Goal: Information Seeking & Learning: Learn about a topic

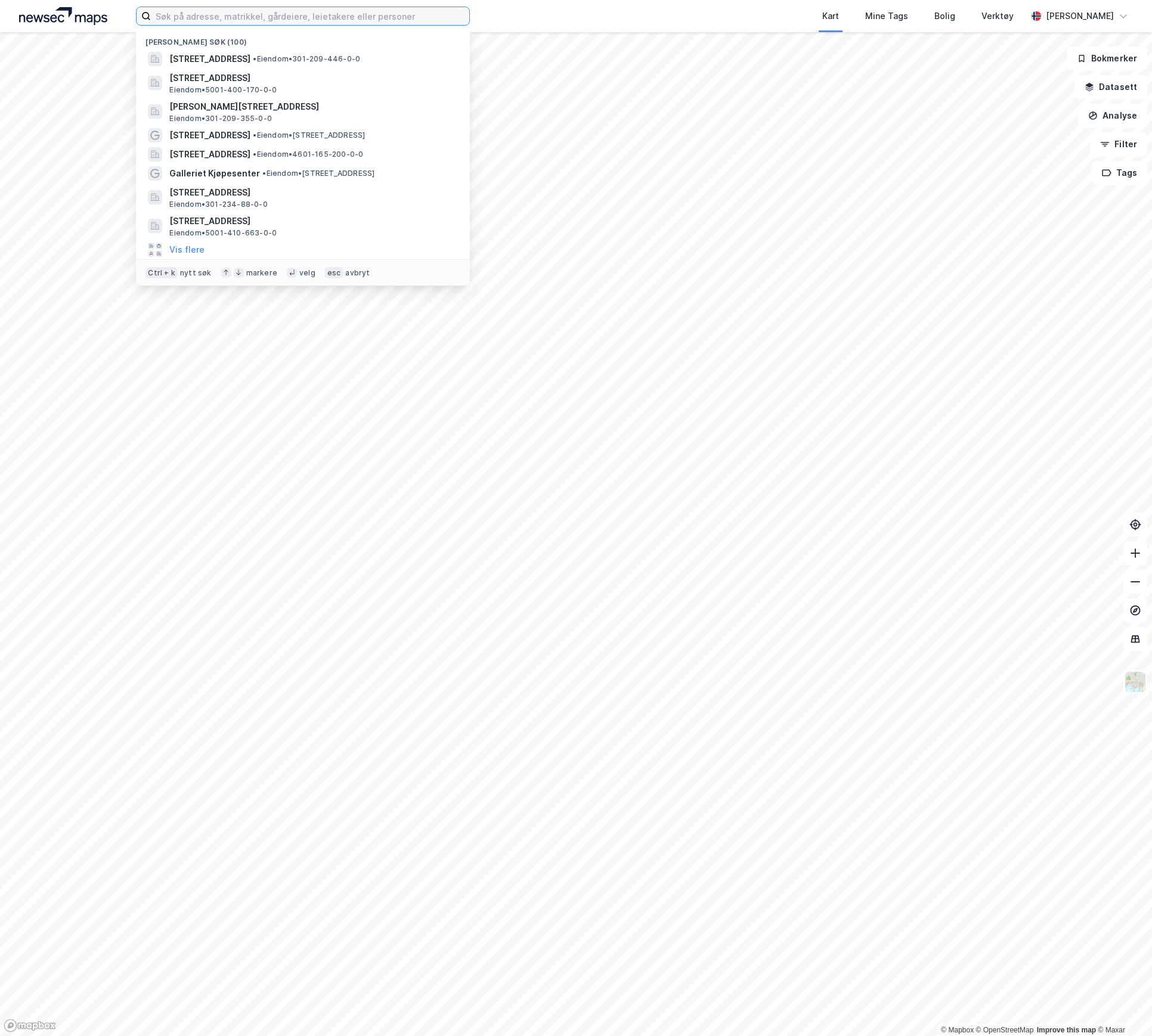
click at [171, 18] on input at bounding box center [310, 16] width 319 height 18
paste input "Apotekergaten 10"
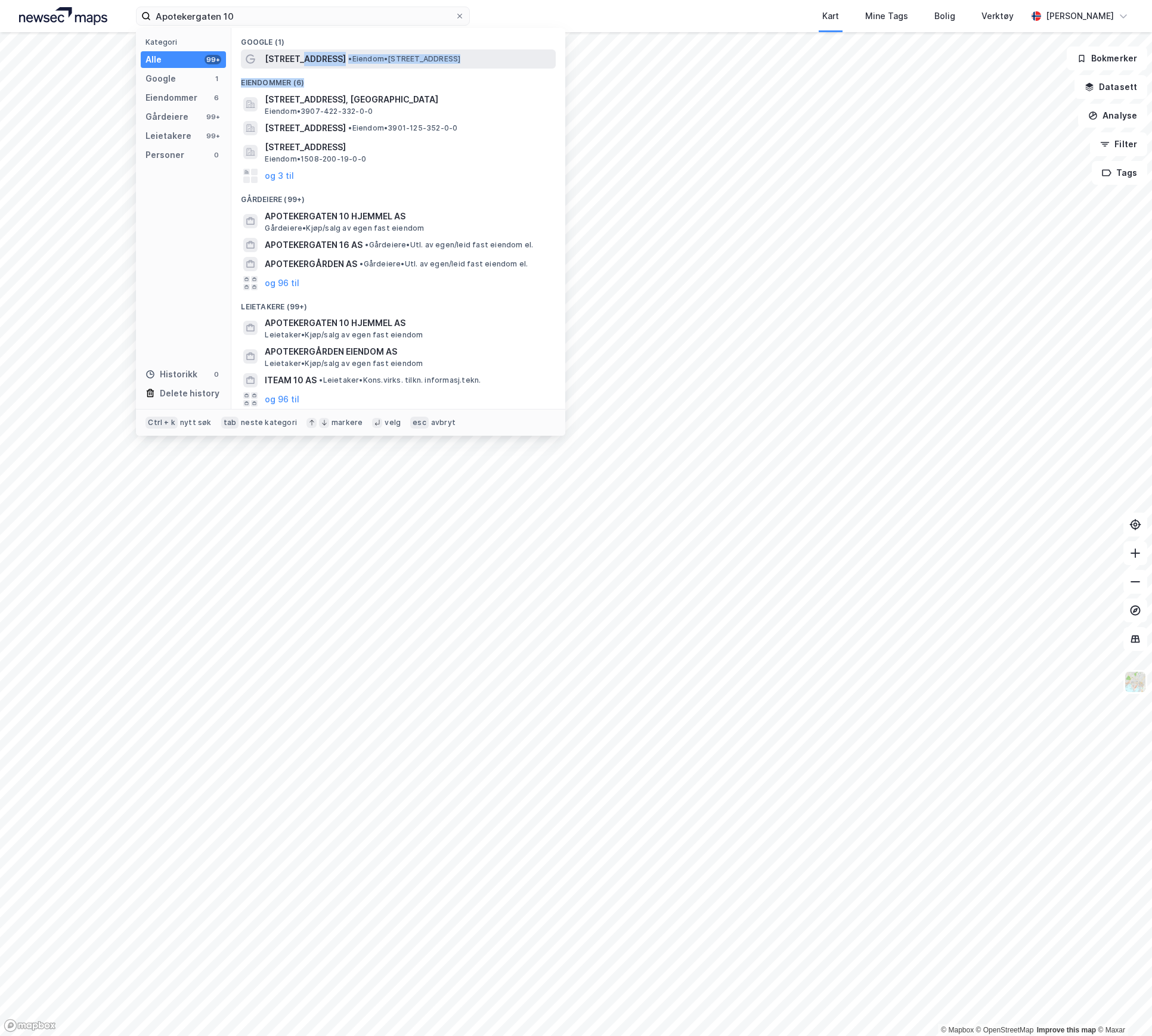
drag, startPoint x: 301, startPoint y: 62, endPoint x: 320, endPoint y: 66, distance: 19.4
click at [320, 66] on div "[STREET_ADDRESS] • Eiendom • [STREET_ADDRESS]" at bounding box center [398, 59] width 315 height 19
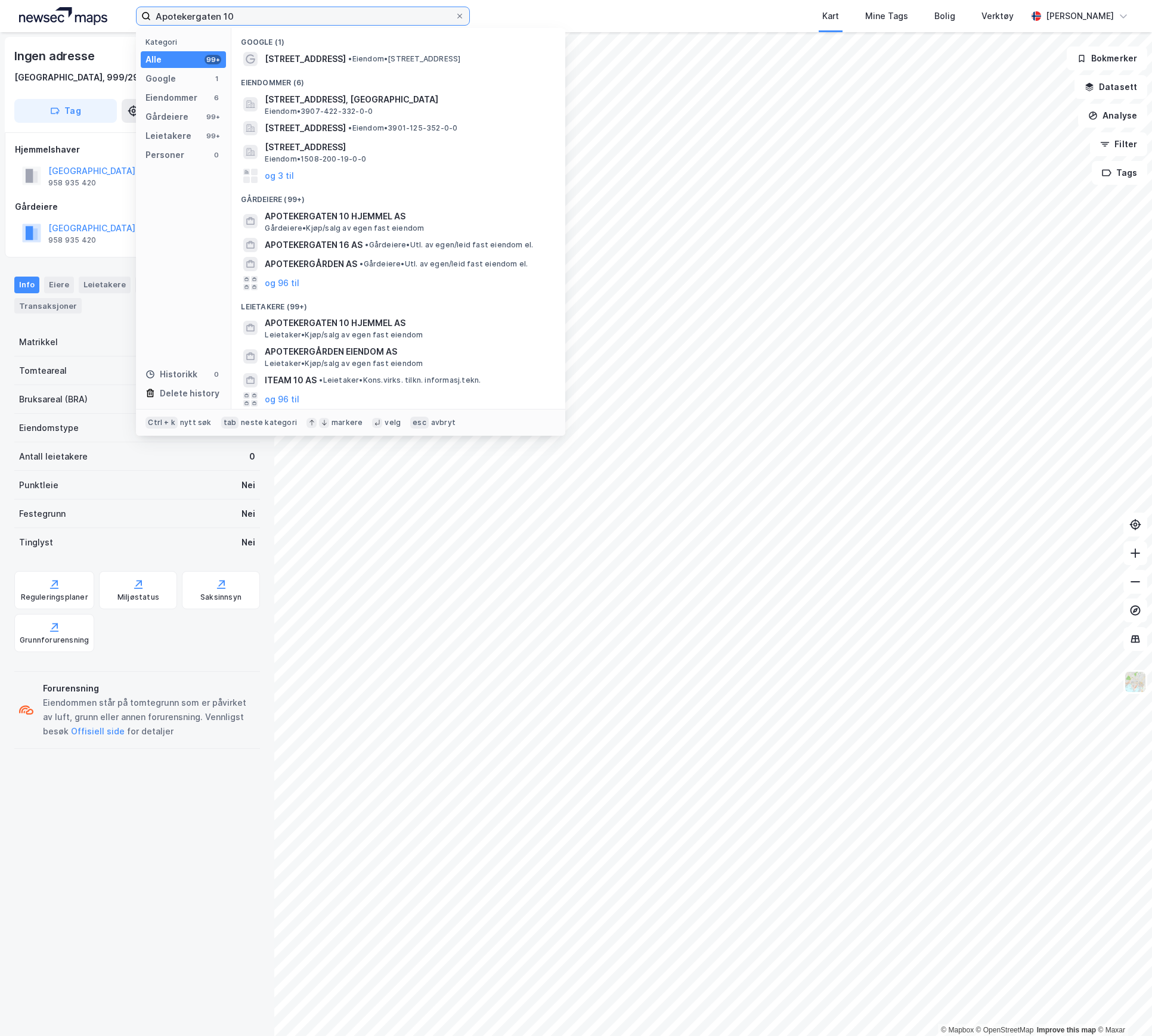
click at [263, 22] on input "Apotekergaten 10" at bounding box center [303, 16] width 304 height 18
click at [284, 178] on button "og 3 til" at bounding box center [279, 176] width 29 height 14
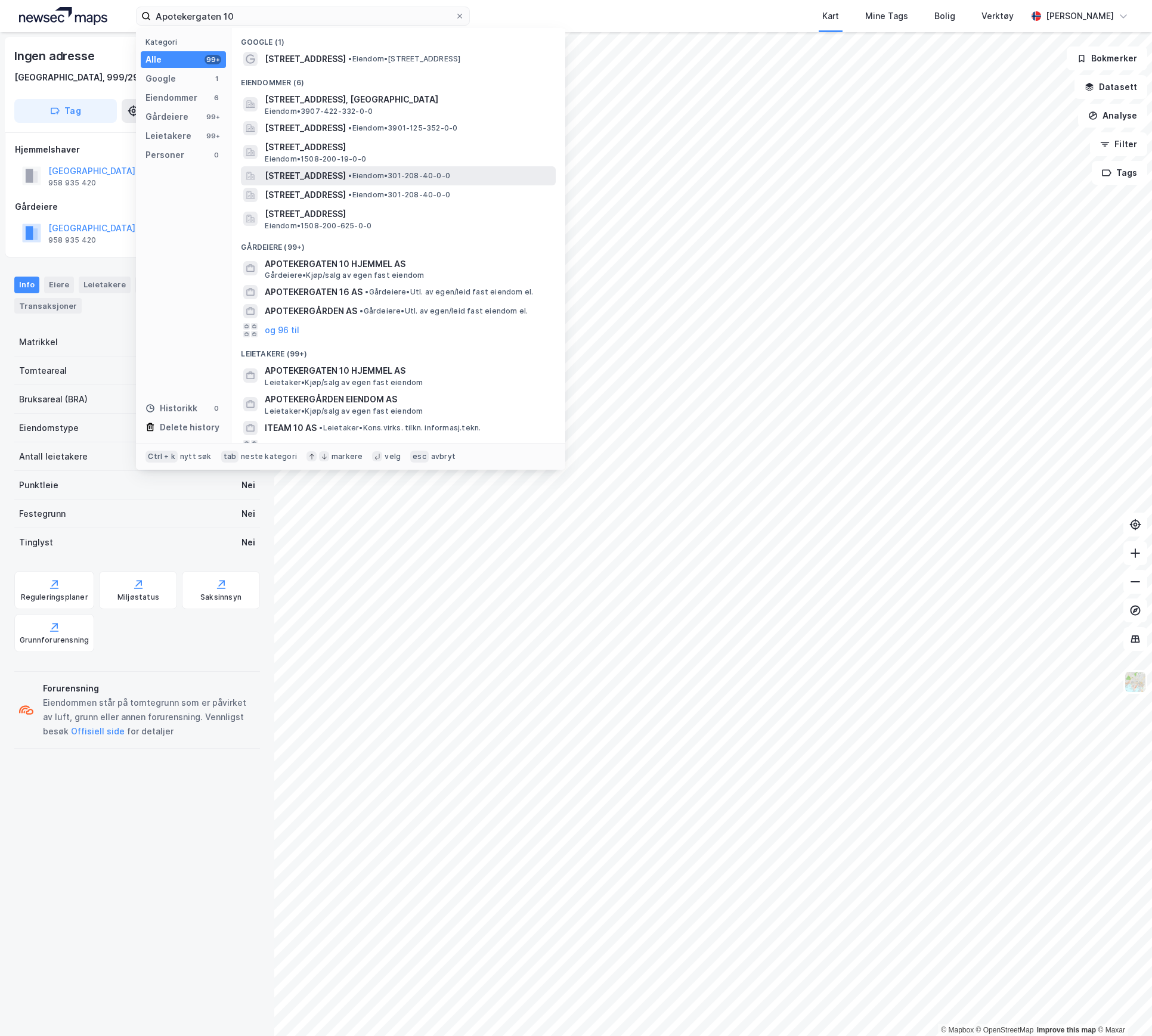
click at [346, 183] on span "[STREET_ADDRESS]" at bounding box center [305, 176] width 81 height 14
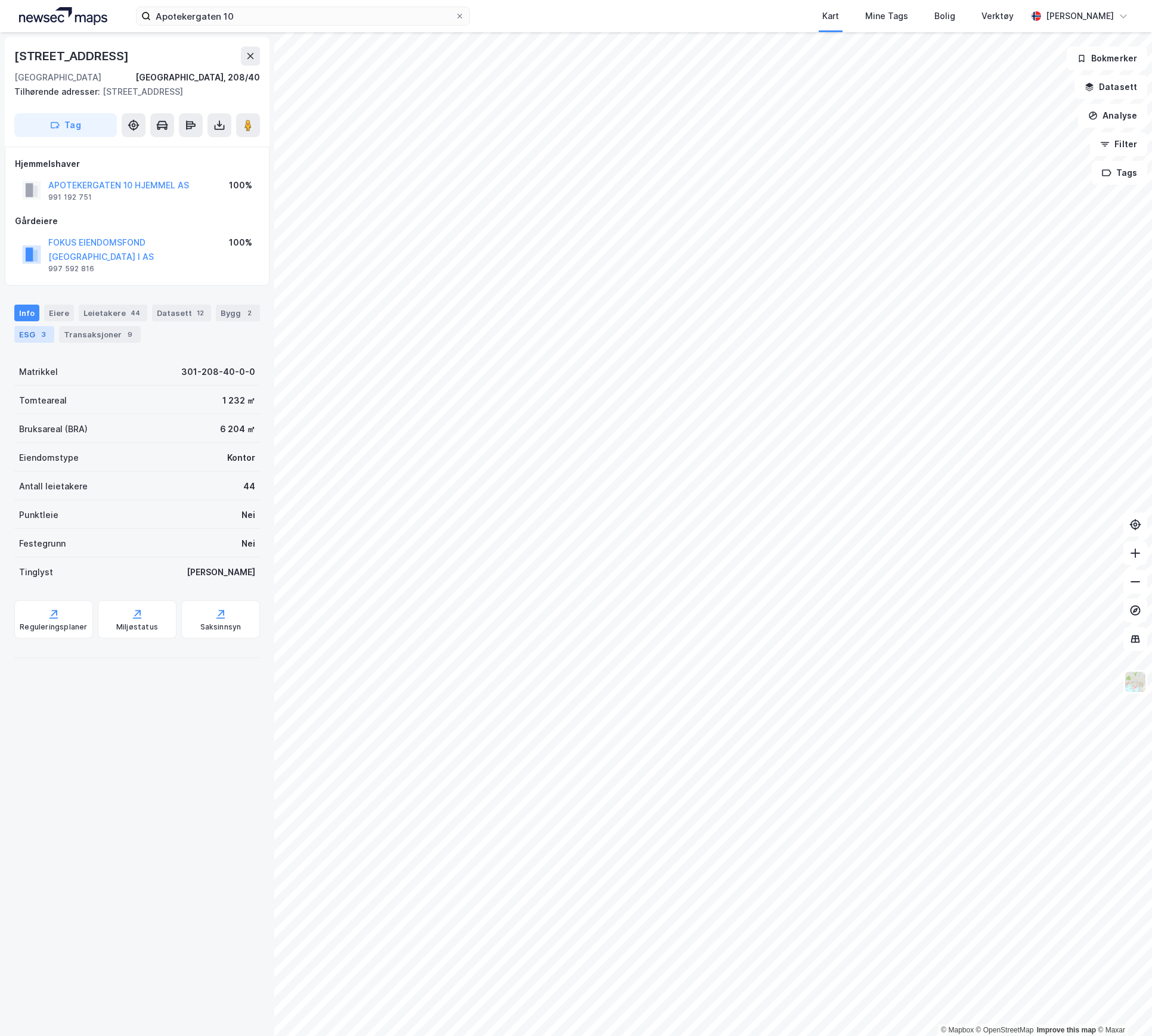
click at [54, 327] on div "ESG 3" at bounding box center [34, 334] width 40 height 17
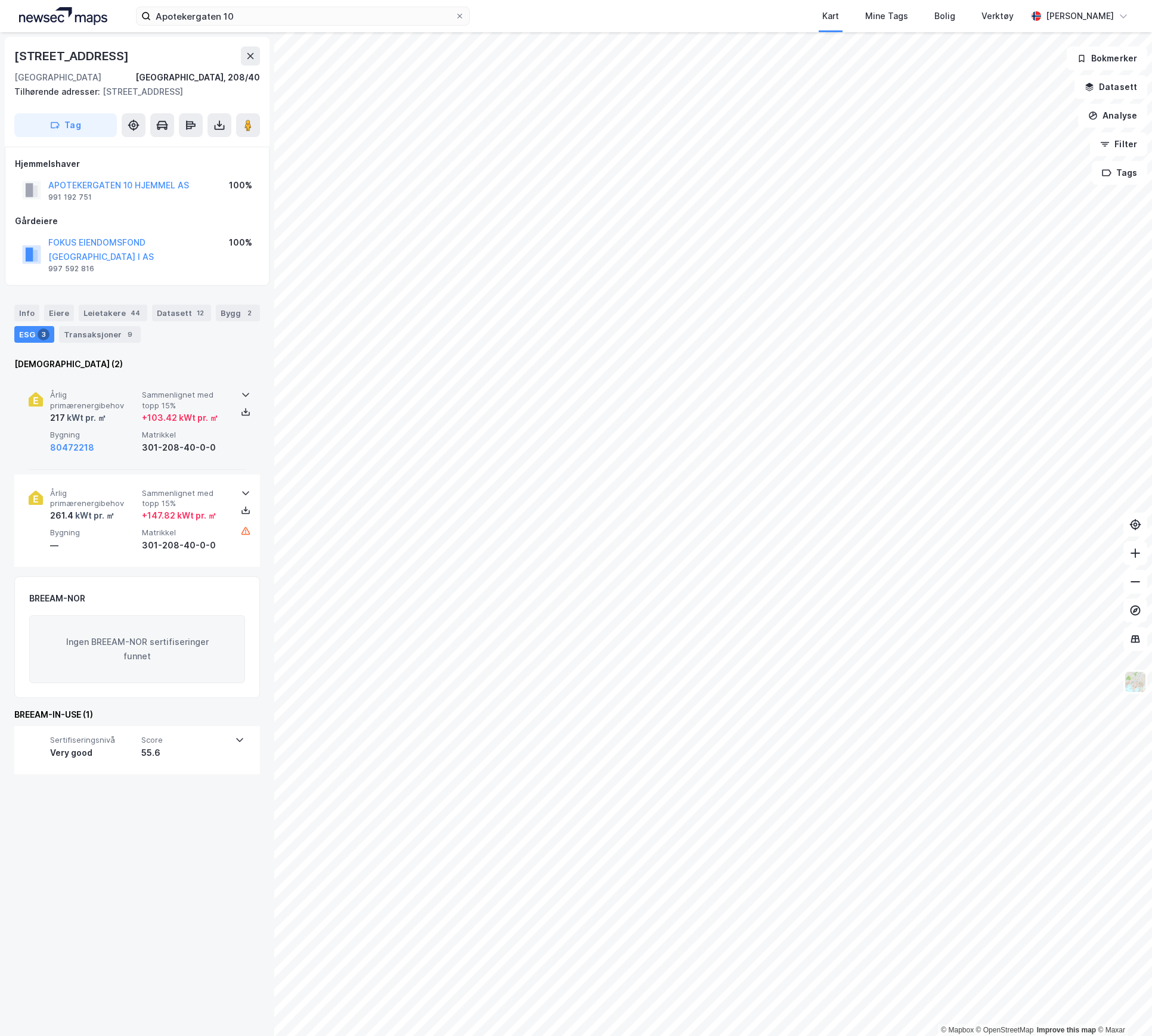
click at [121, 411] on div "217 kWt pr. ㎡" at bounding box center [93, 418] width 87 height 14
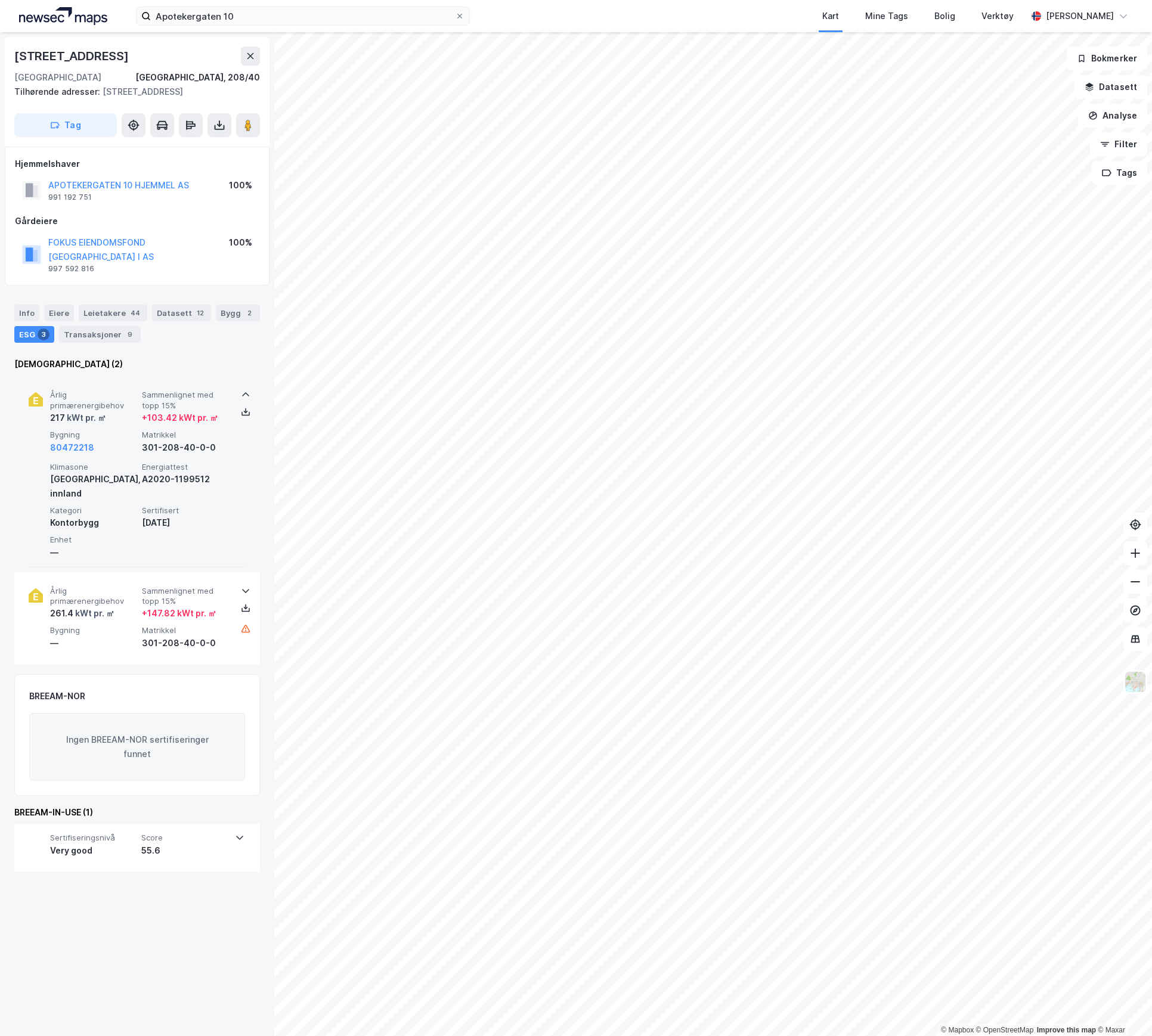
click at [119, 411] on div "217 kWt pr. ㎡" at bounding box center [93, 418] width 87 height 14
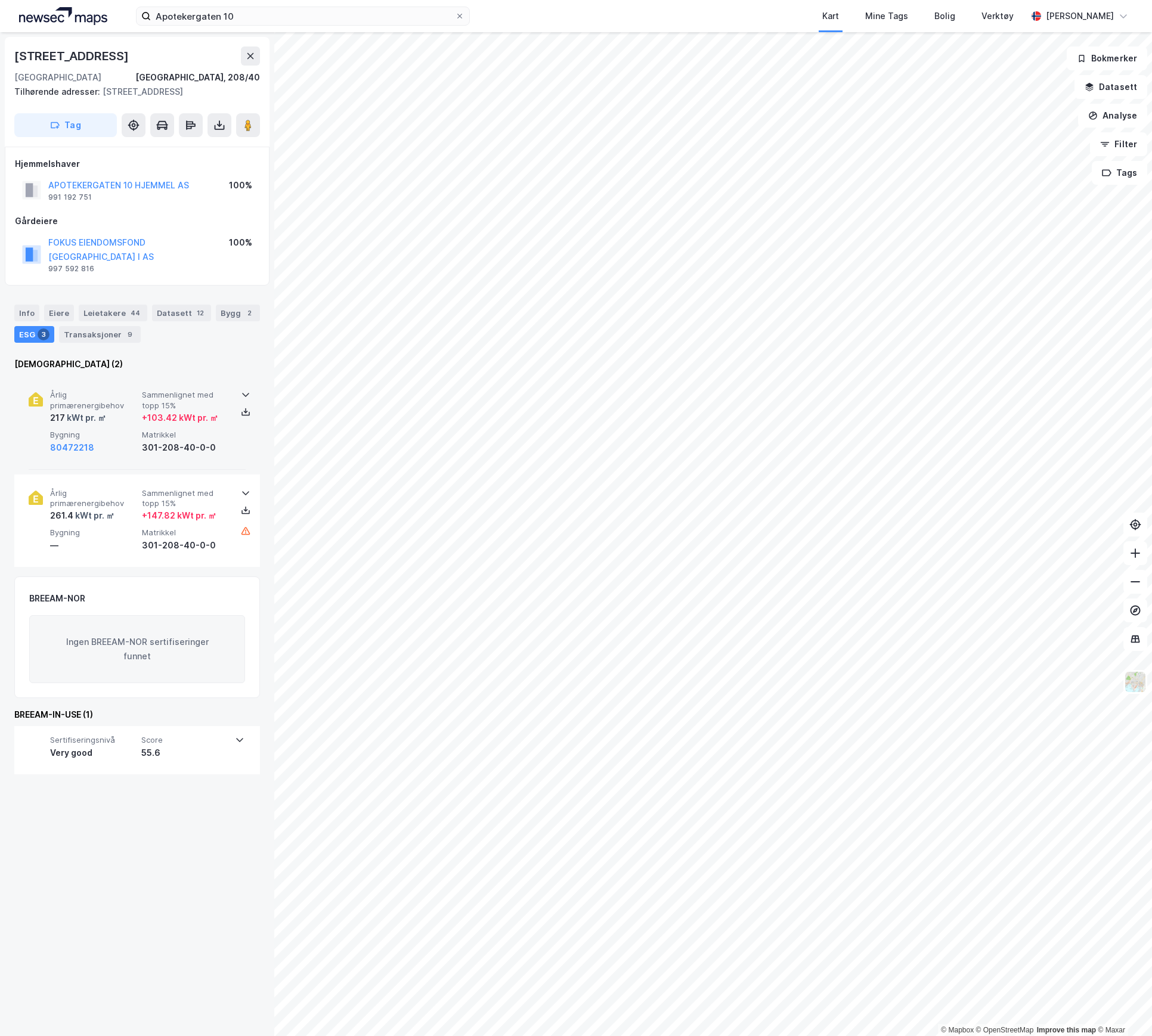
click at [119, 411] on div "217 kWt pr. ㎡" at bounding box center [93, 418] width 87 height 14
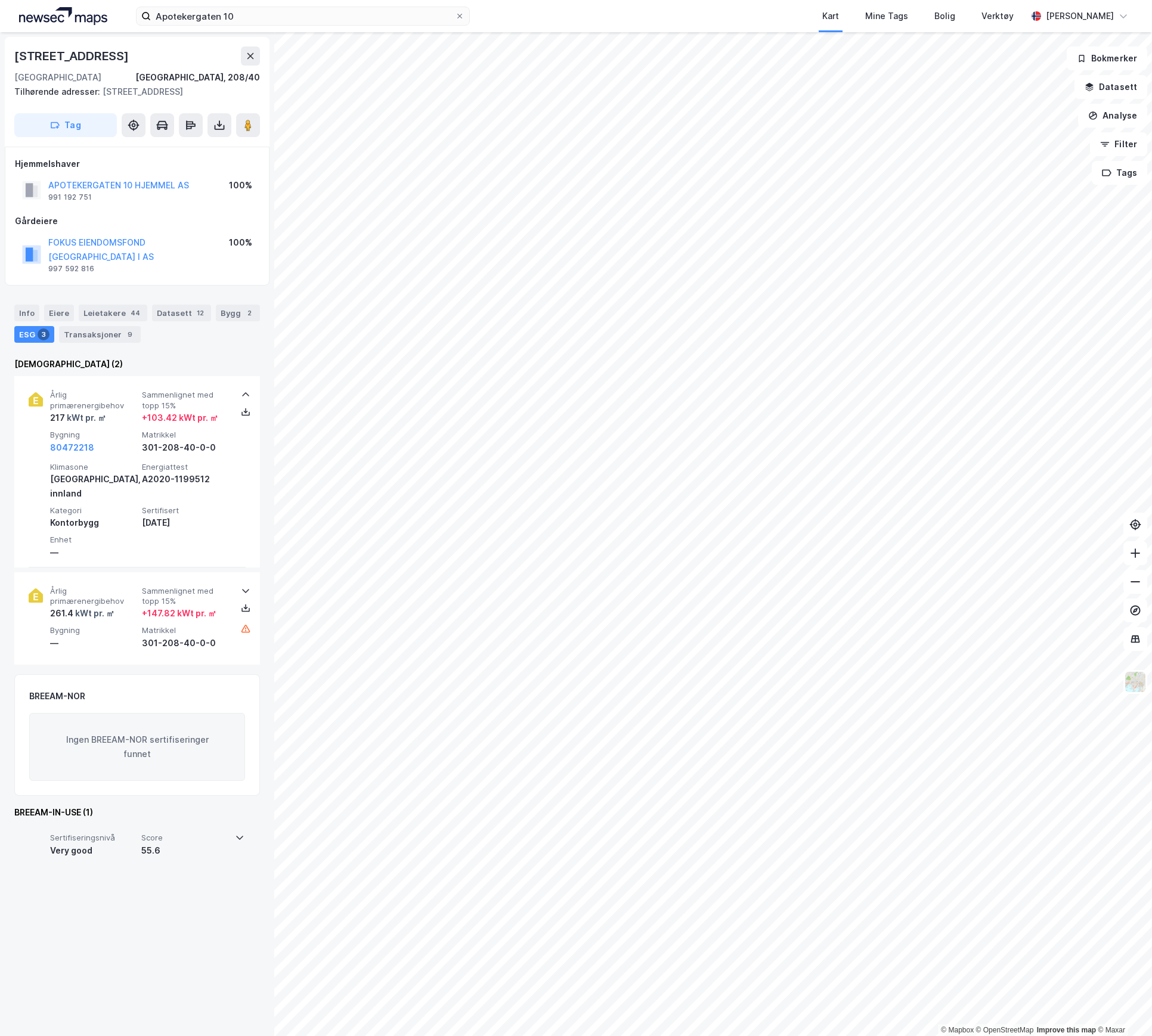
click at [225, 824] on div "Sertifiseringsnivå Very good Score 55.6" at bounding box center [137, 847] width 216 height 48
click at [225, 824] on div "Sertifiseringsnivå Very good Score 55.6 Prosjekt Apotekergata 10 Revisor CBRE A…" at bounding box center [137, 896] width 217 height 145
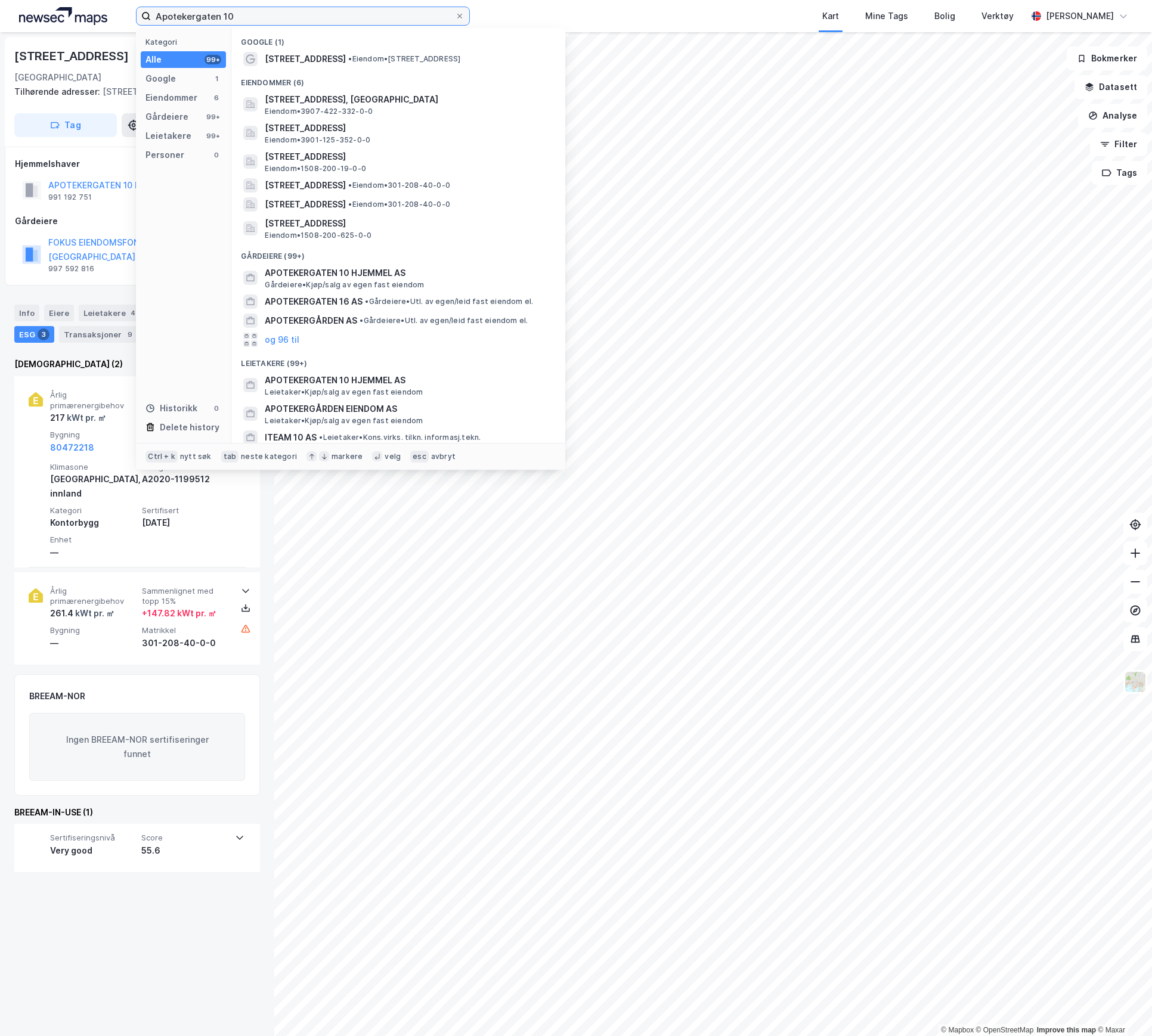
drag, startPoint x: 149, startPoint y: 9, endPoint x: 113, endPoint y: 6, distance: 36.1
click at [113, 6] on div "Apotekergaten 10 Kategori Alle 99+ Google 1 Eiendommer 6 Gårdeiere 99+ Leietake…" at bounding box center [576, 16] width 1152 height 33
paste input "Bassengbakken 1"
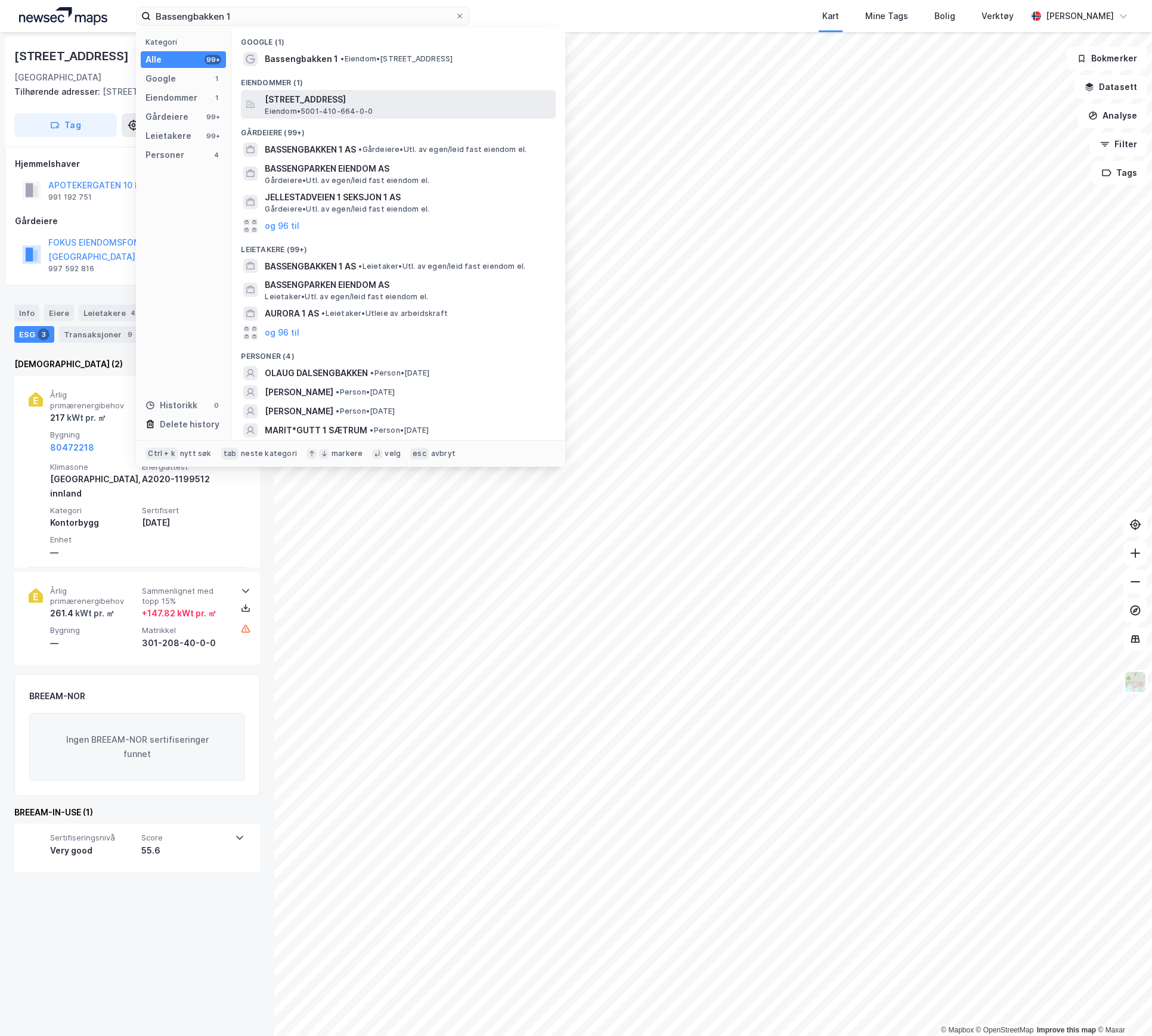
click at [337, 98] on span "[STREET_ADDRESS]" at bounding box center [408, 100] width 286 height 14
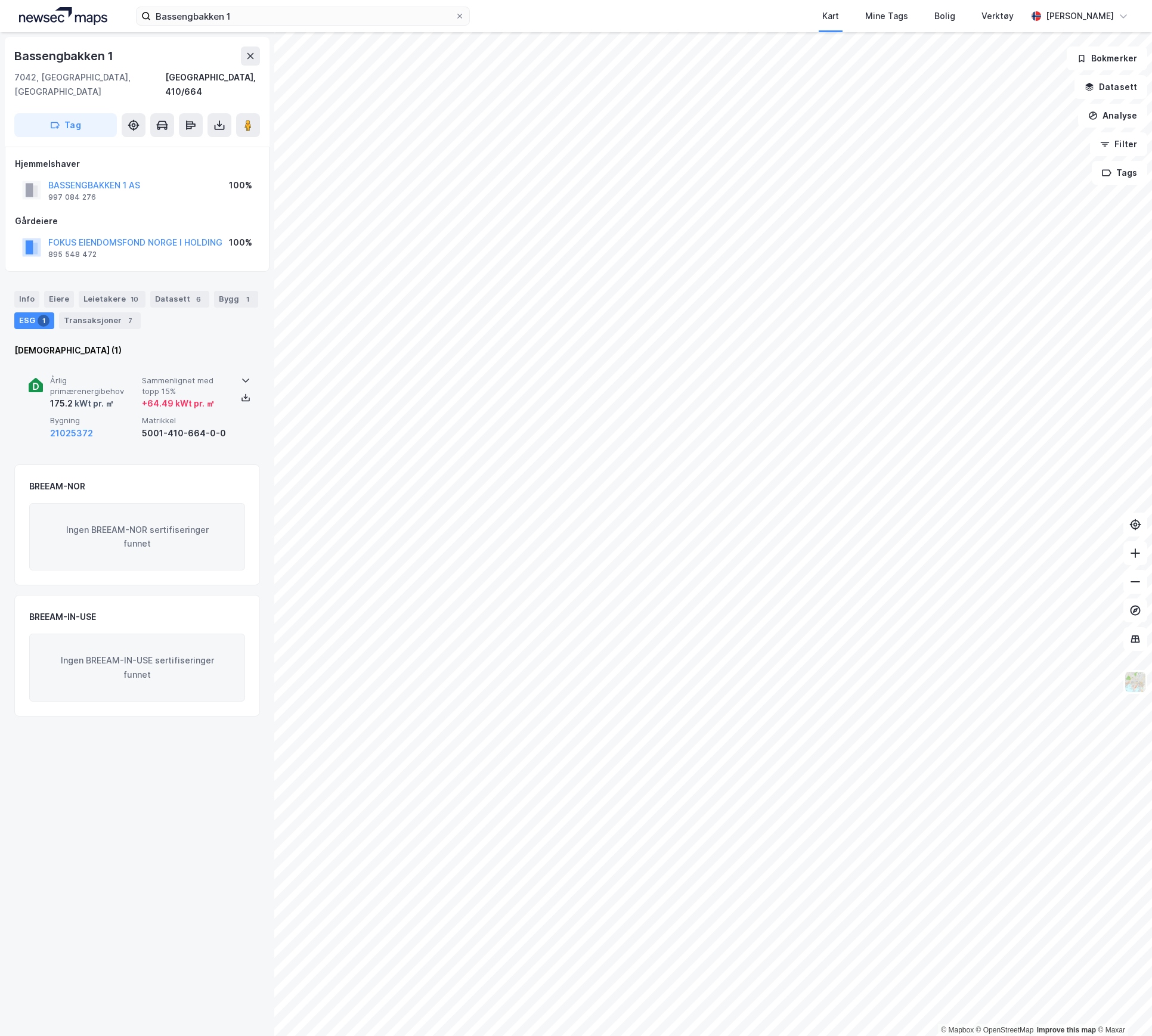
click at [101, 426] on div "21025372" at bounding box center [93, 433] width 87 height 14
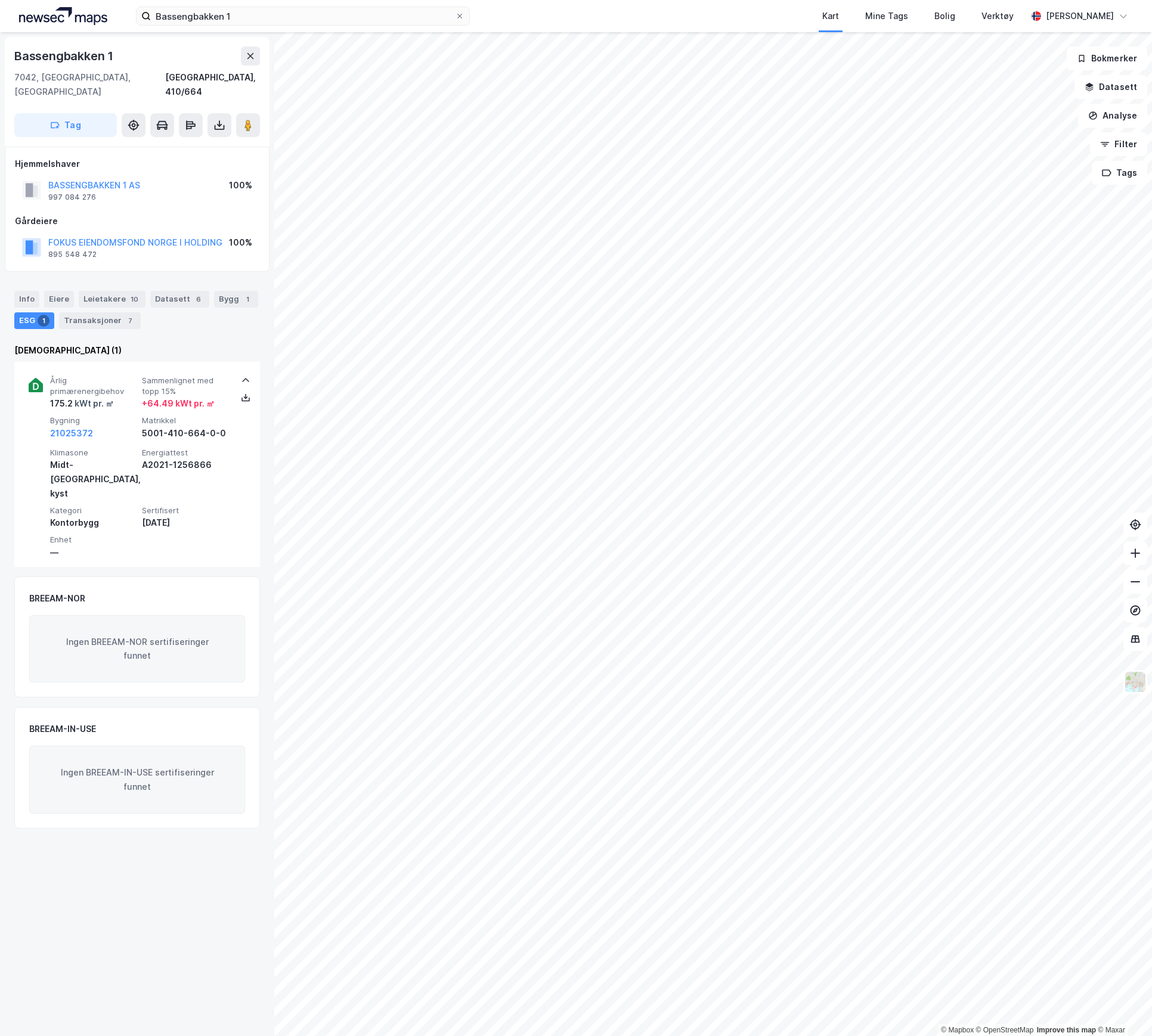
click at [158, 746] on div "Ingen BREEAM-IN-USE sertifiseringer funnet" at bounding box center [137, 780] width 216 height 68
drag, startPoint x: 153, startPoint y: 748, endPoint x: 40, endPoint y: 708, distance: 119.9
click at [40, 746] on div "Ingen BREEAM-IN-USE sertifiseringer funnet" at bounding box center [137, 780] width 216 height 68
drag, startPoint x: 148, startPoint y: 614, endPoint x: 43, endPoint y: 592, distance: 107.3
click at [43, 616] on div "Ingen BREEAM-NOR sertifiseringer funnet" at bounding box center [137, 649] width 216 height 68
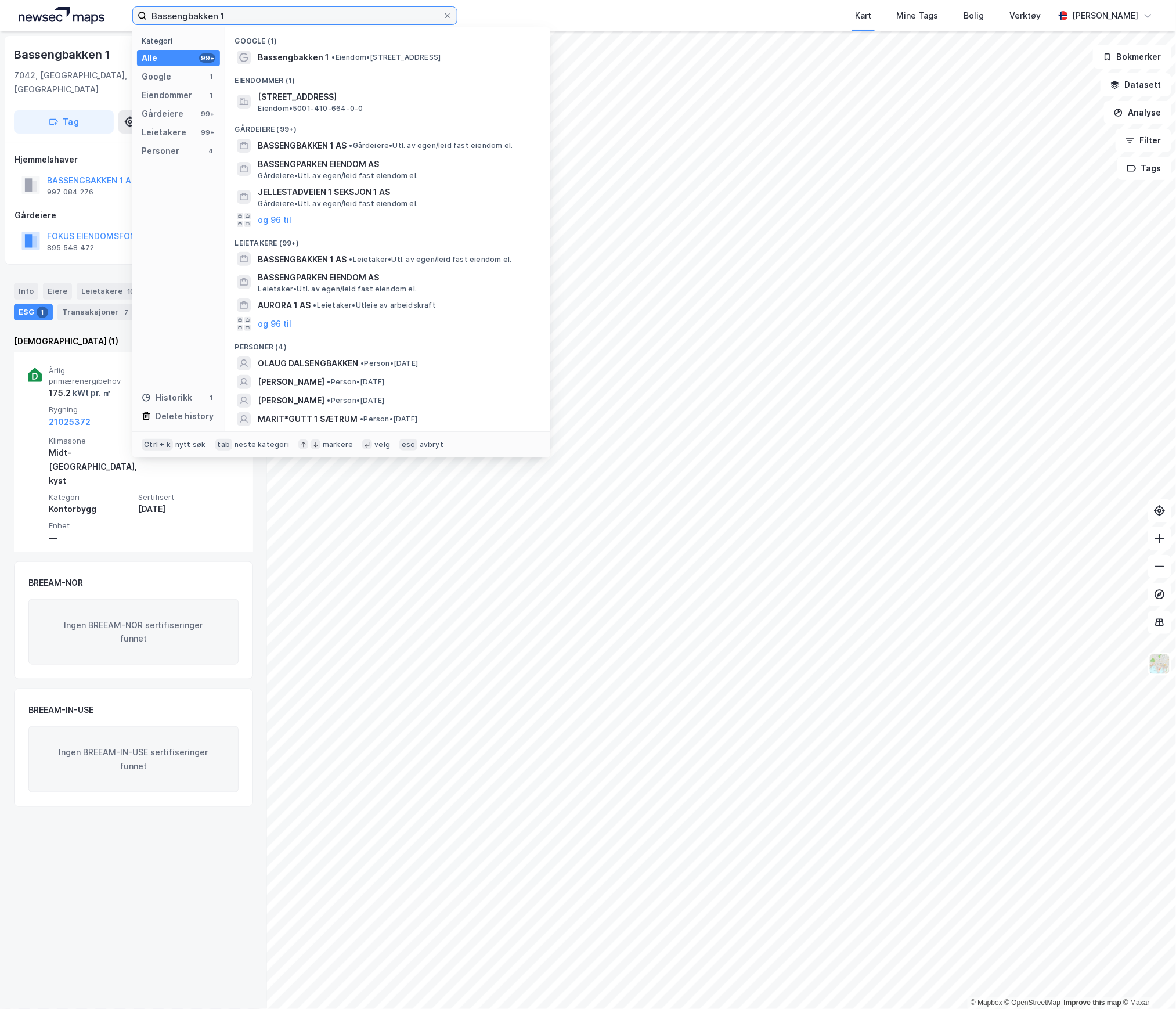
drag, startPoint x: 229, startPoint y: 15, endPoint x: 88, endPoint y: 8, distance: 141.2
click at [88, 8] on div "Bassengbakken 1 Kategori Alle 99+ Google 1 Eiendommer 1 Gårdeiere 99+ Leietaker…" at bounding box center [588, 15] width 1176 height 32
paste input "rynsalléen 4"
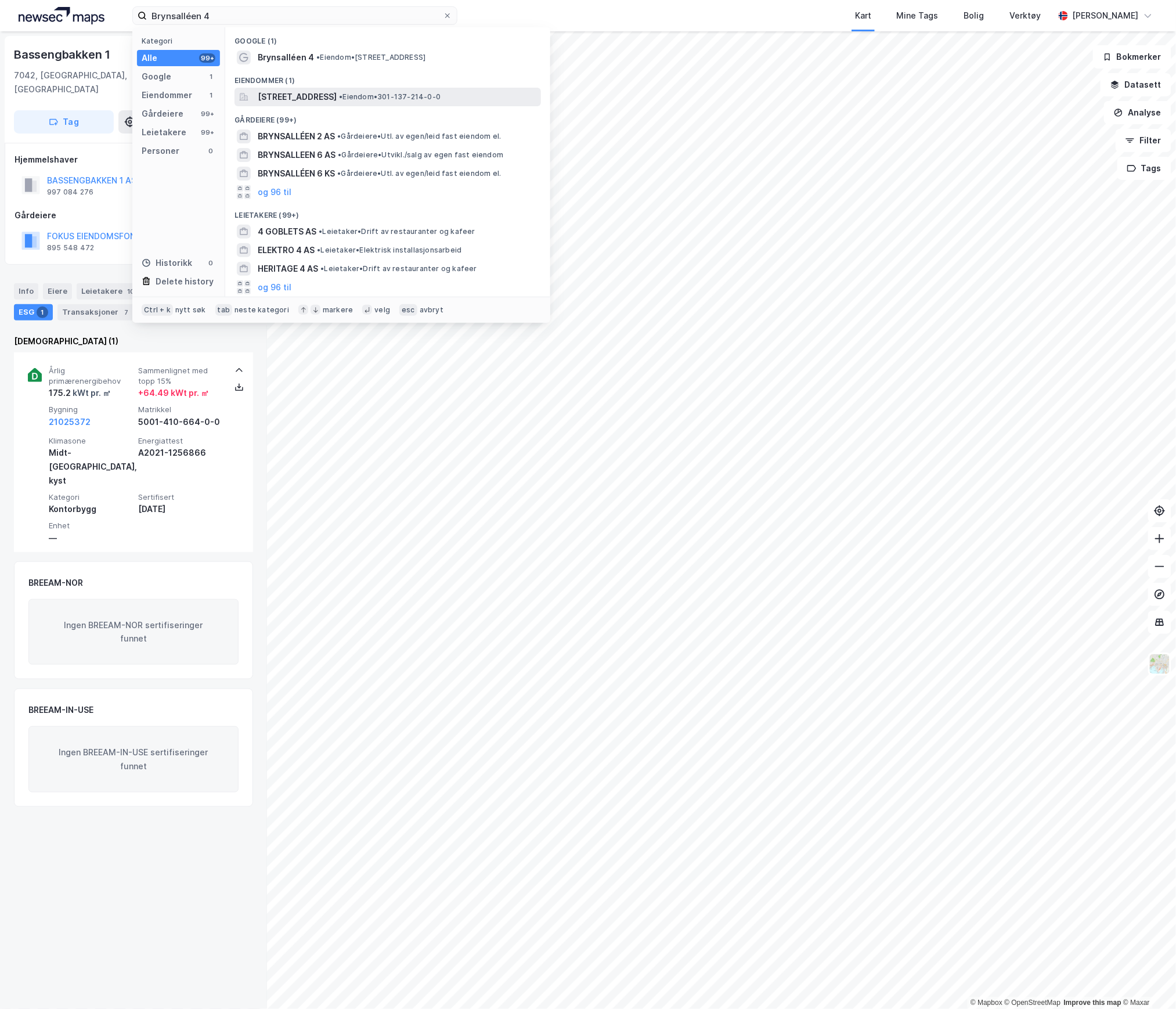
click at [319, 88] on div "[STREET_ADDRESS] • Eiendom • 301-137-214-0-0" at bounding box center [388, 97] width 307 height 18
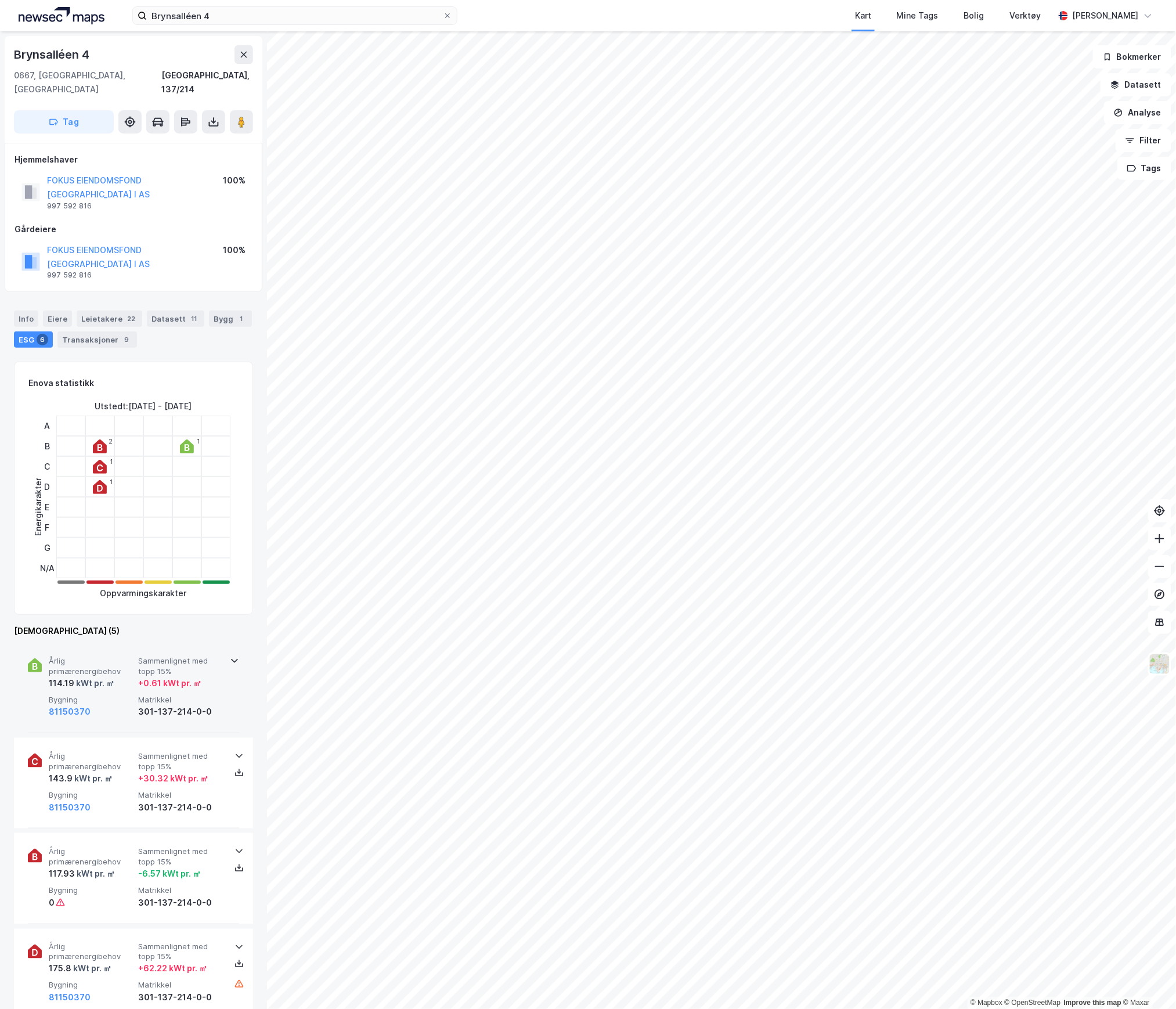
click at [119, 676] on div "114.19 kWt pr. ㎡" at bounding box center [91, 683] width 84 height 14
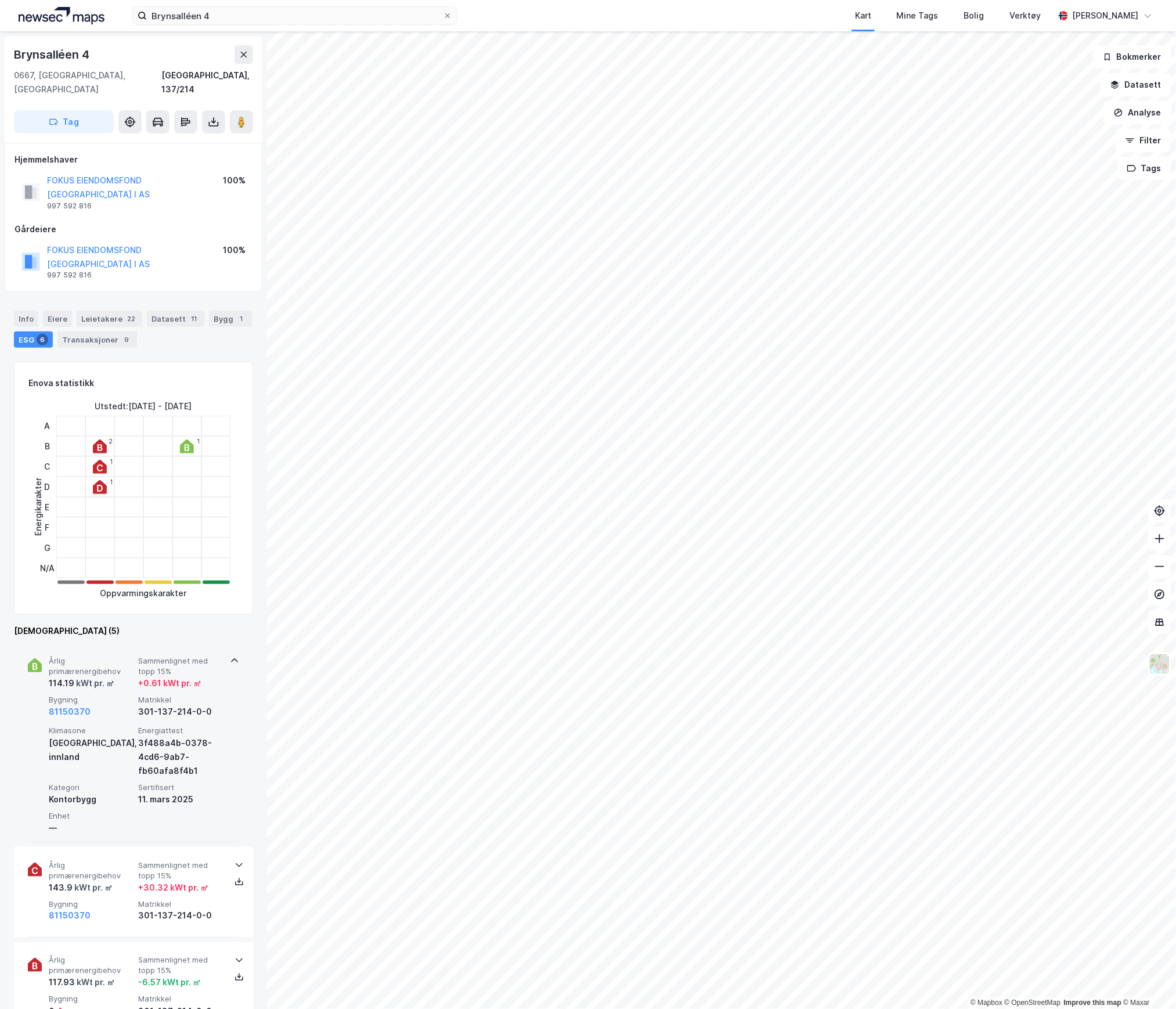
click at [223, 642] on div "Årlig primærenergibehov 114.19 kWt pr. ㎡ Sammenlignet med topp 15% + 0.61 kWt p…" at bounding box center [134, 742] width 211 height 200
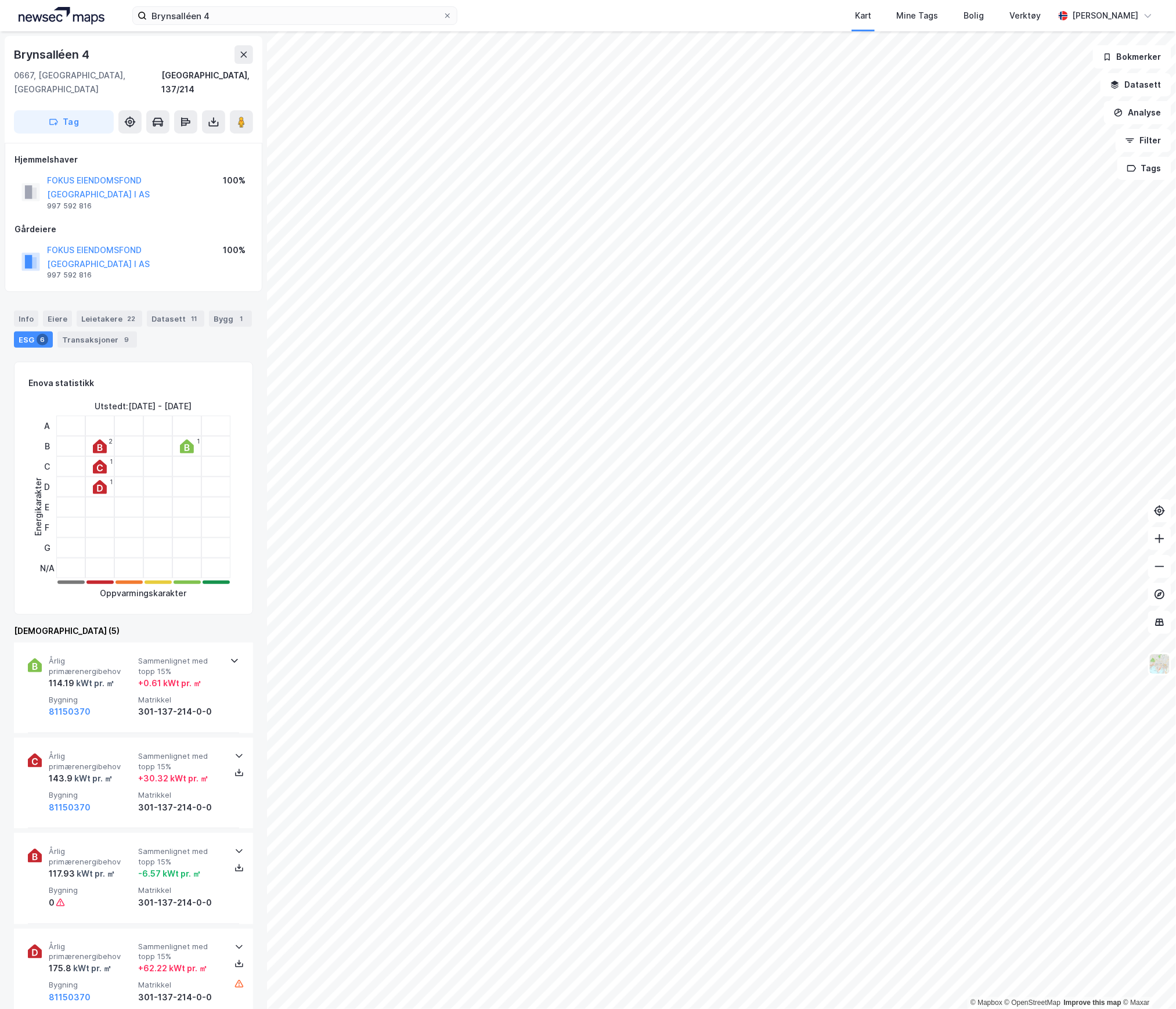
click at [260, 5] on div "Brynsalléen 4 Kart Mine Tags Bolig Verktøy [PERSON_NAME]" at bounding box center [588, 15] width 1176 height 32
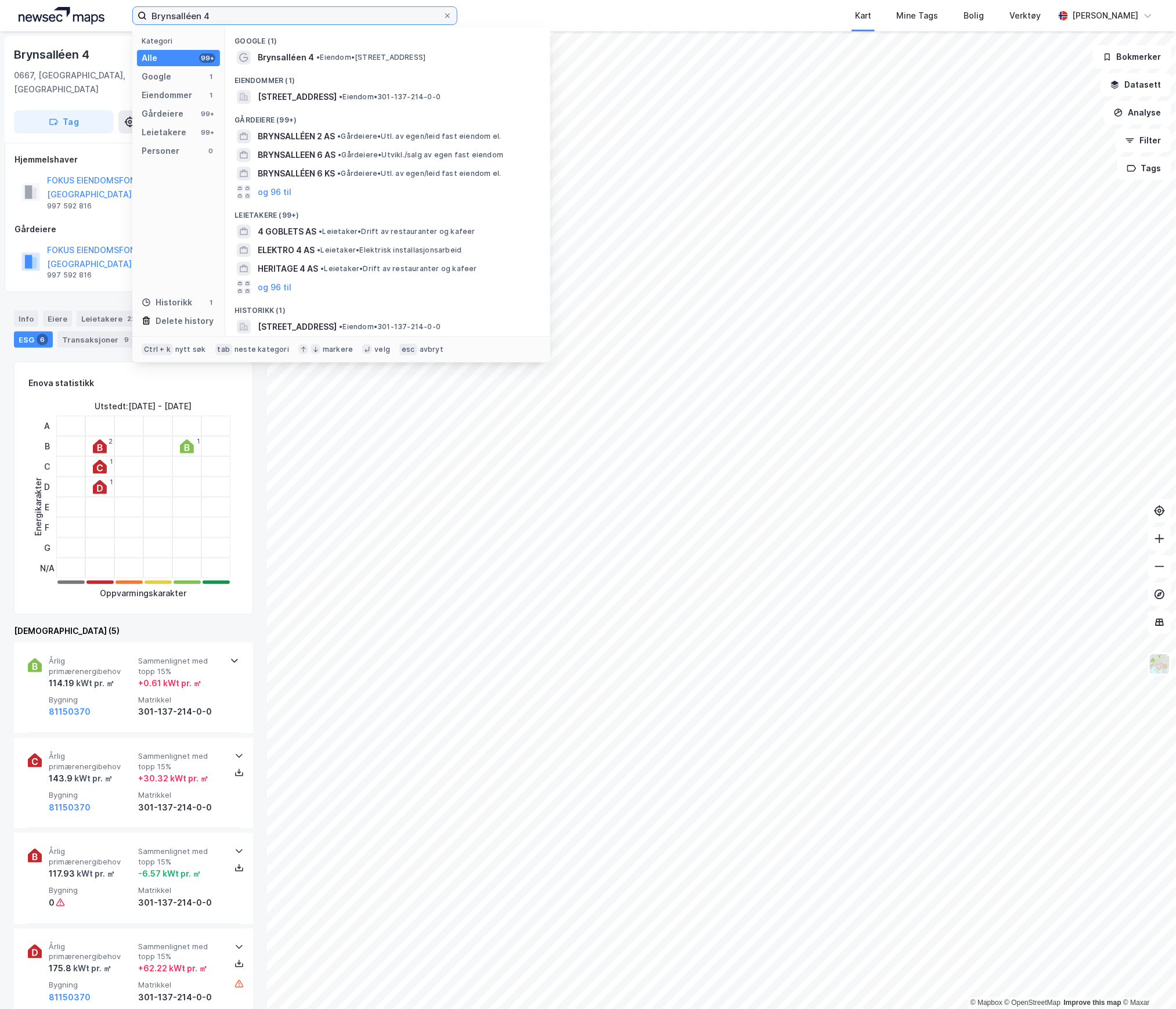
drag, startPoint x: 245, startPoint y: 14, endPoint x: 126, endPoint y: 9, distance: 119.1
click at [126, 9] on div "Brynsalléen 4 Kategori Alle 99+ Google 1 Eiendommer 1 Gårdeiere 99+ Leietakere …" at bounding box center [588, 15] width 1176 height 32
paste input "[STREET_ADDRESS]"
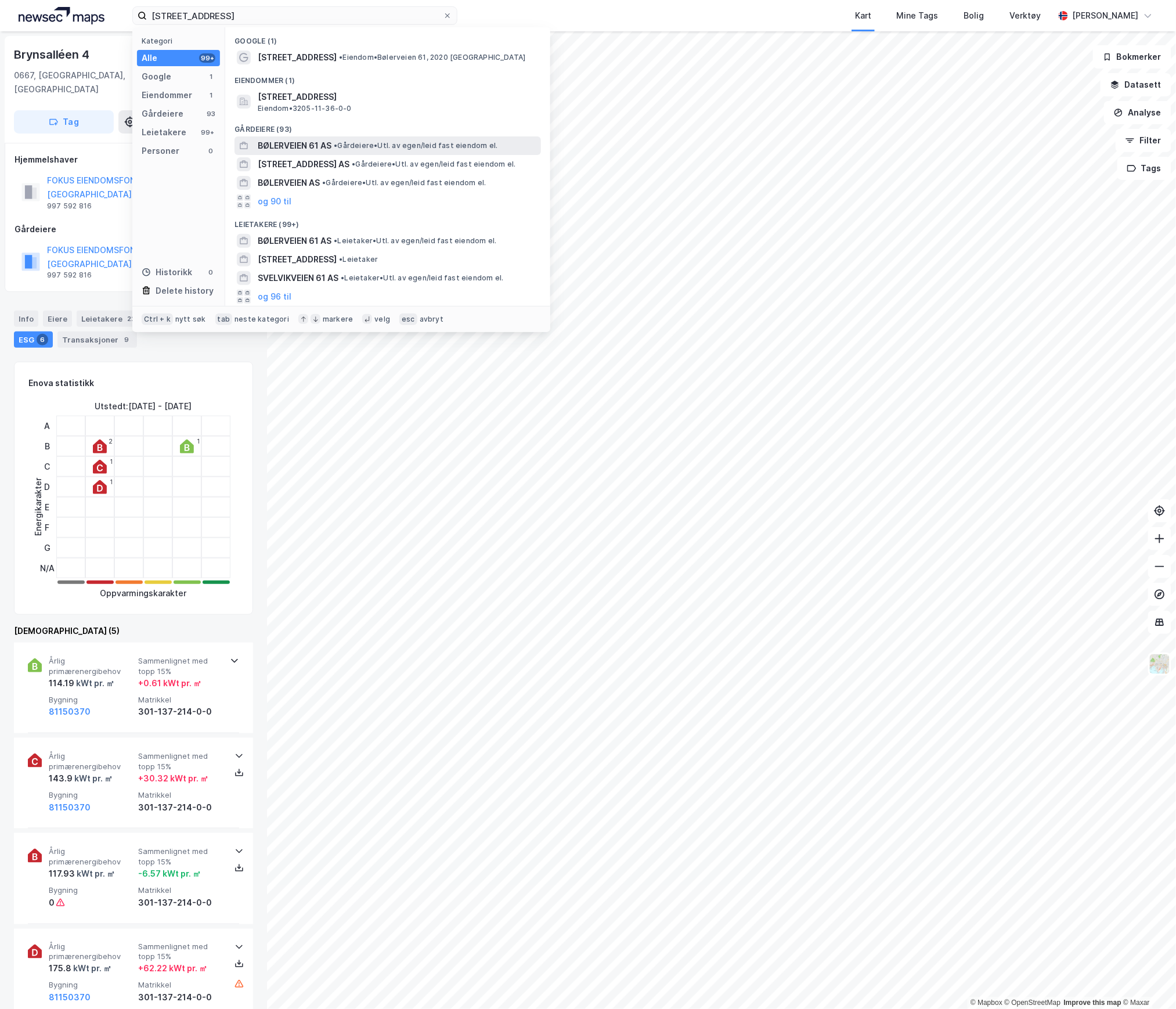
click at [319, 142] on span "BØLERVEIEN 61 AS" at bounding box center [294, 146] width 74 height 14
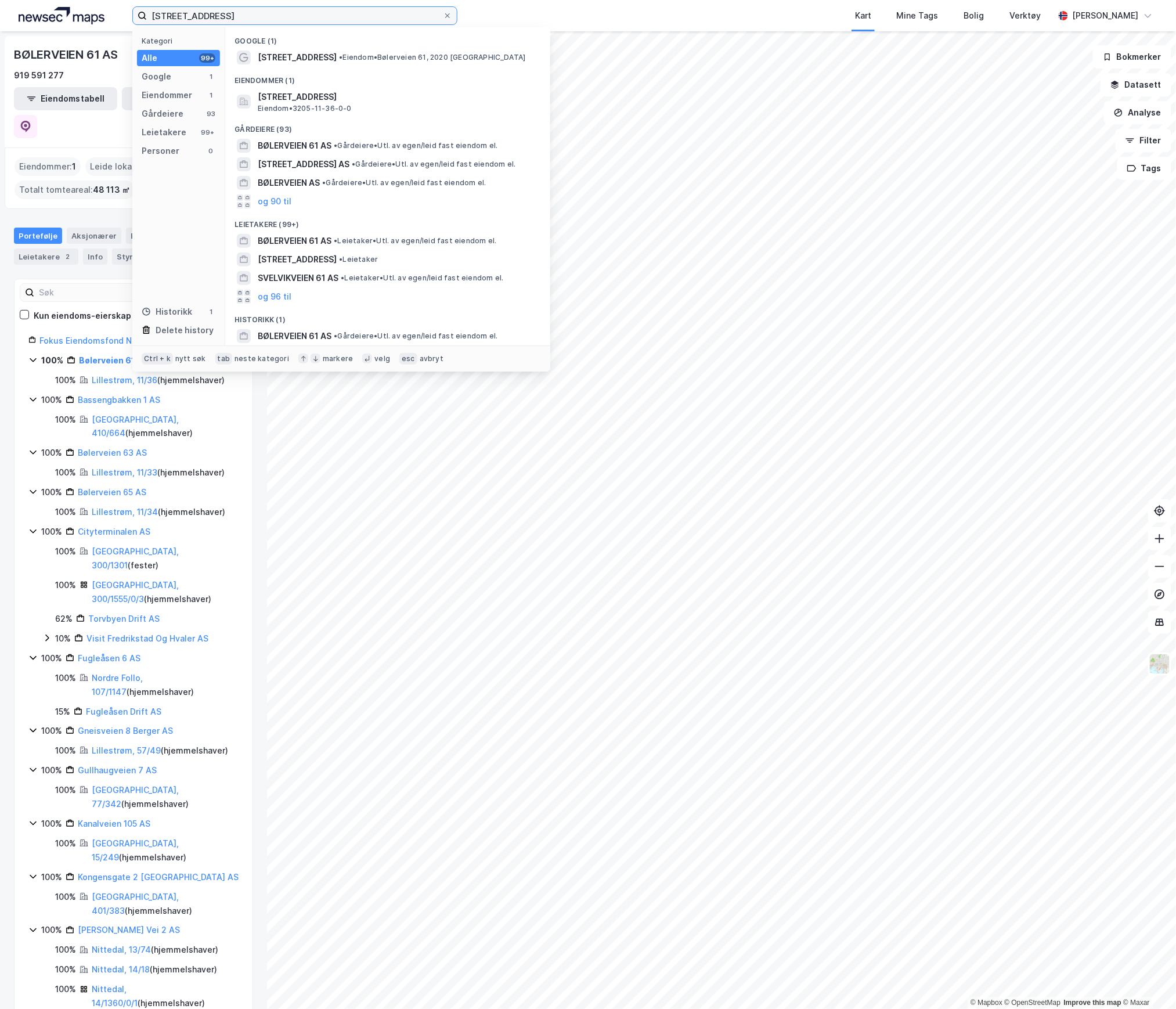
click at [235, 15] on input "[STREET_ADDRESS]" at bounding box center [295, 15] width 296 height 18
click at [275, 98] on span "[STREET_ADDRESS]" at bounding box center [397, 97] width 279 height 14
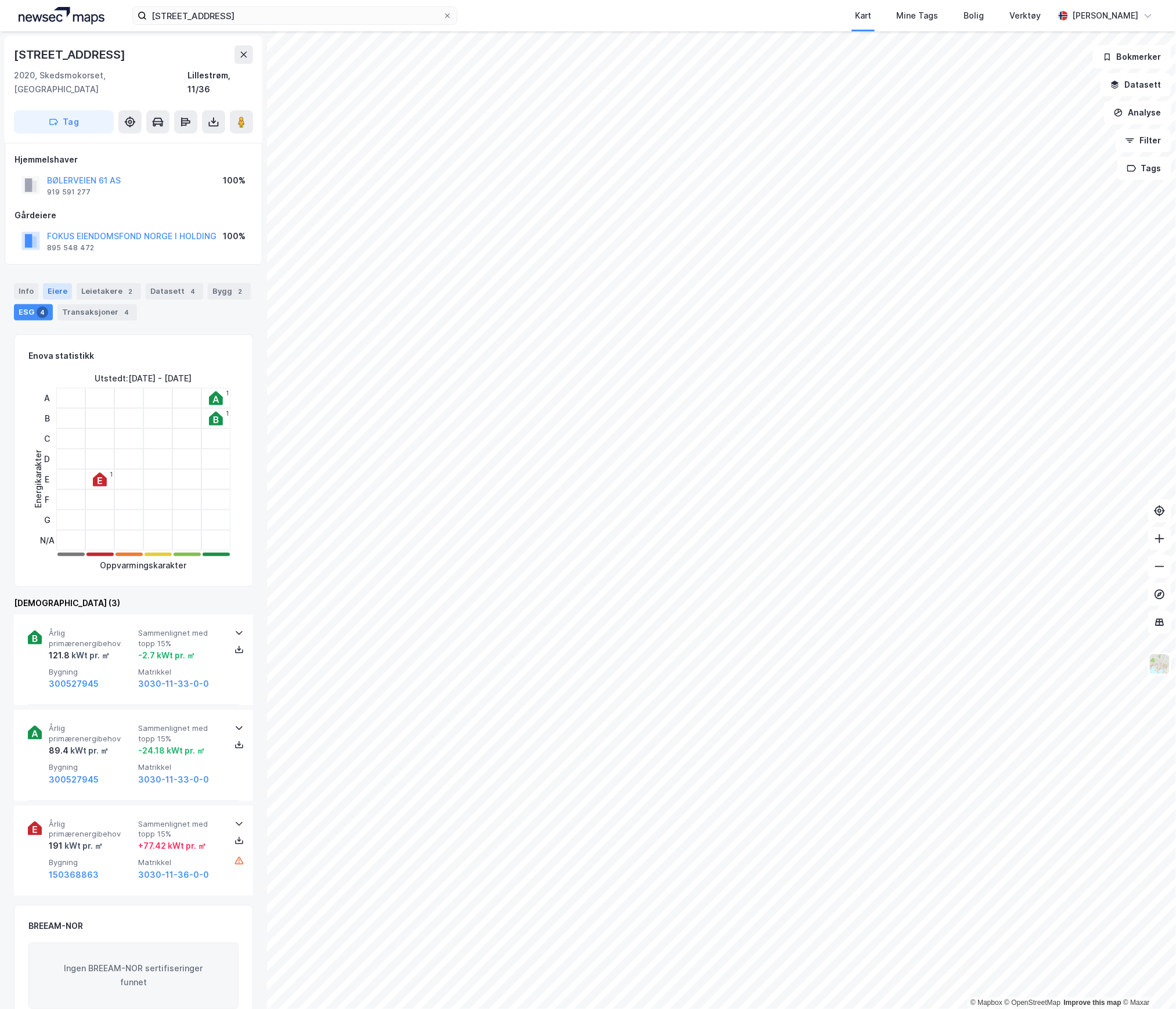
click at [55, 284] on div "Eiere" at bounding box center [57, 291] width 29 height 16
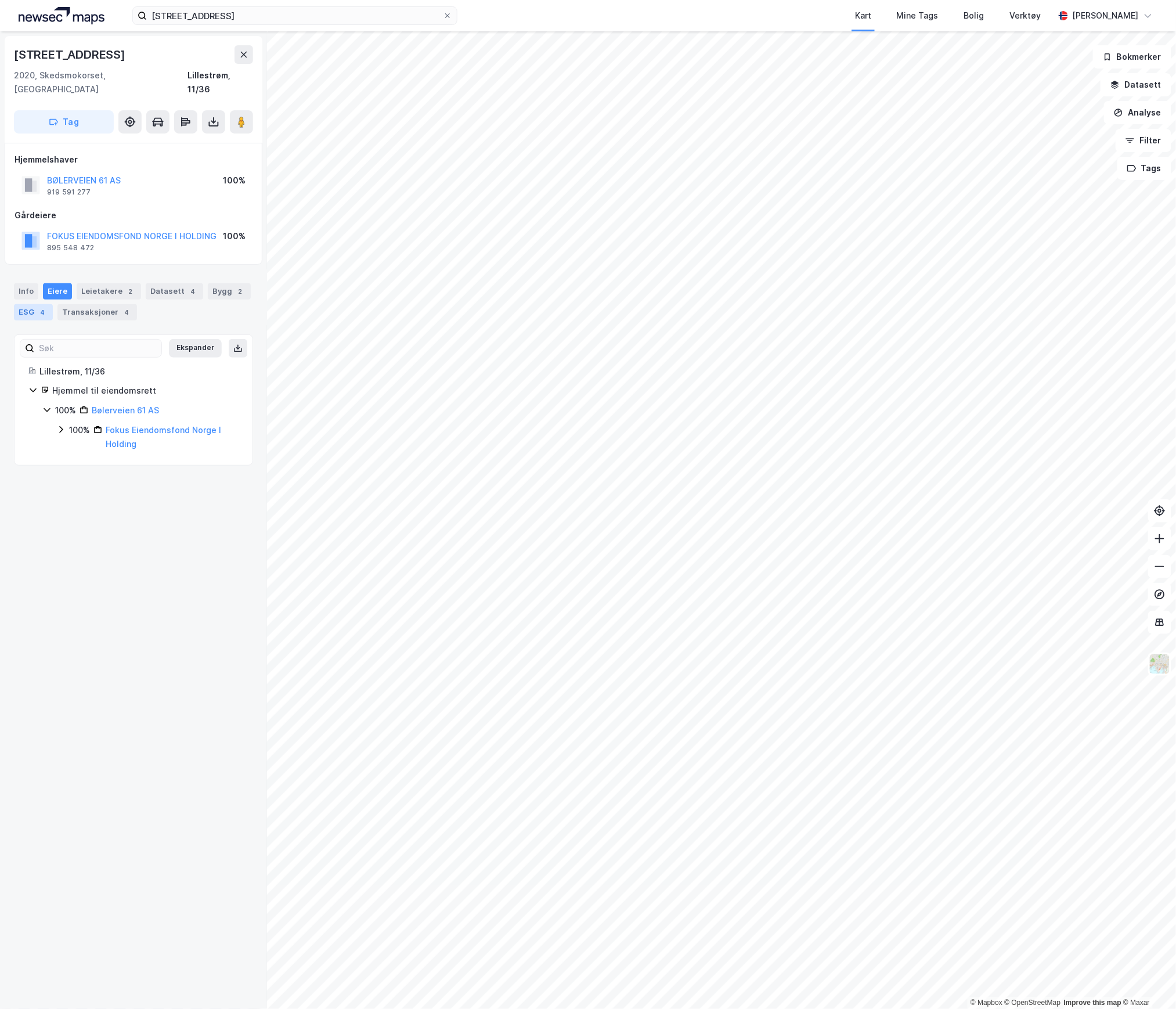
click at [37, 307] on div "4" at bounding box center [42, 312] width 12 height 12
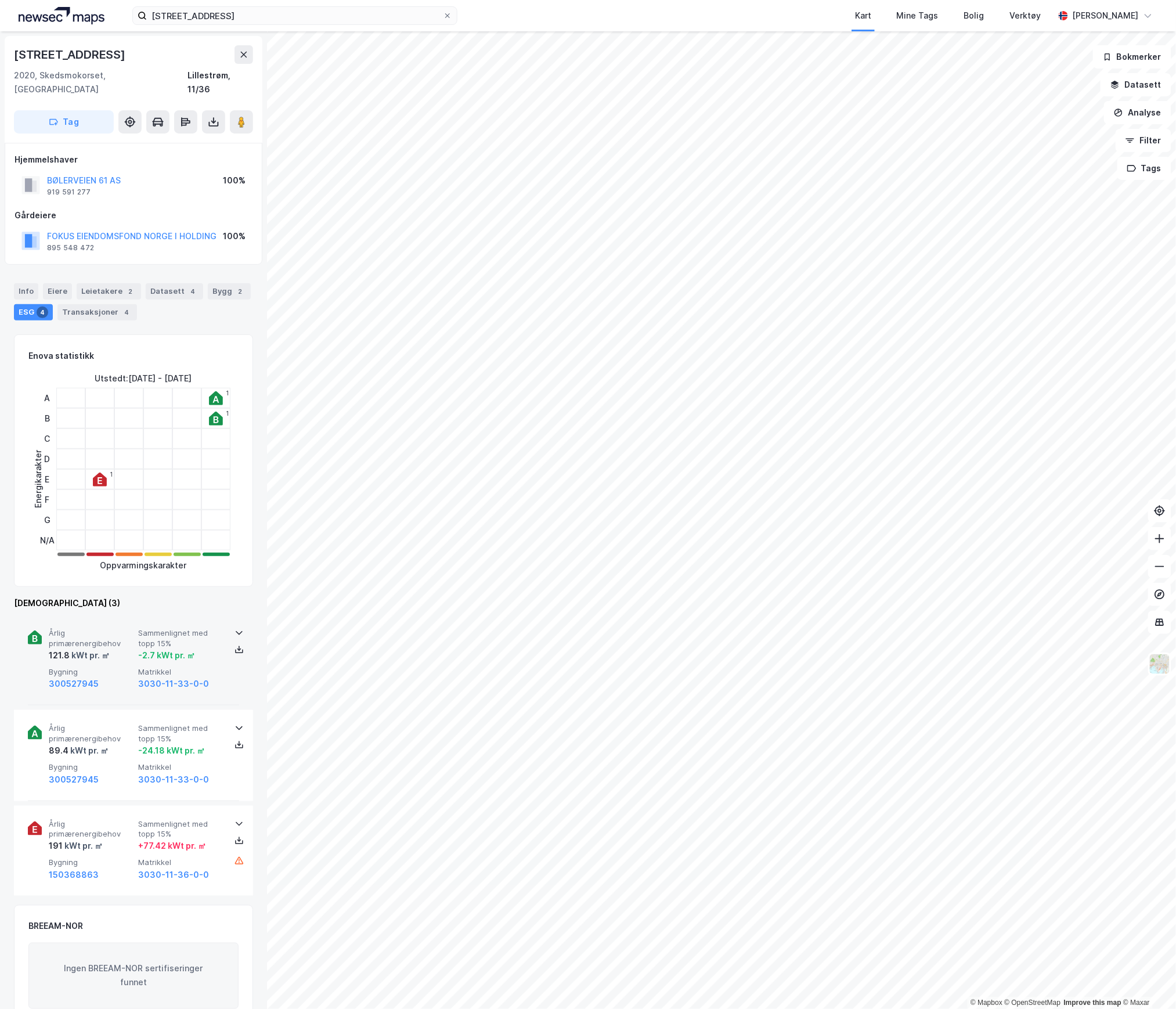
click at [121, 677] on div "300527945" at bounding box center [91, 684] width 84 height 14
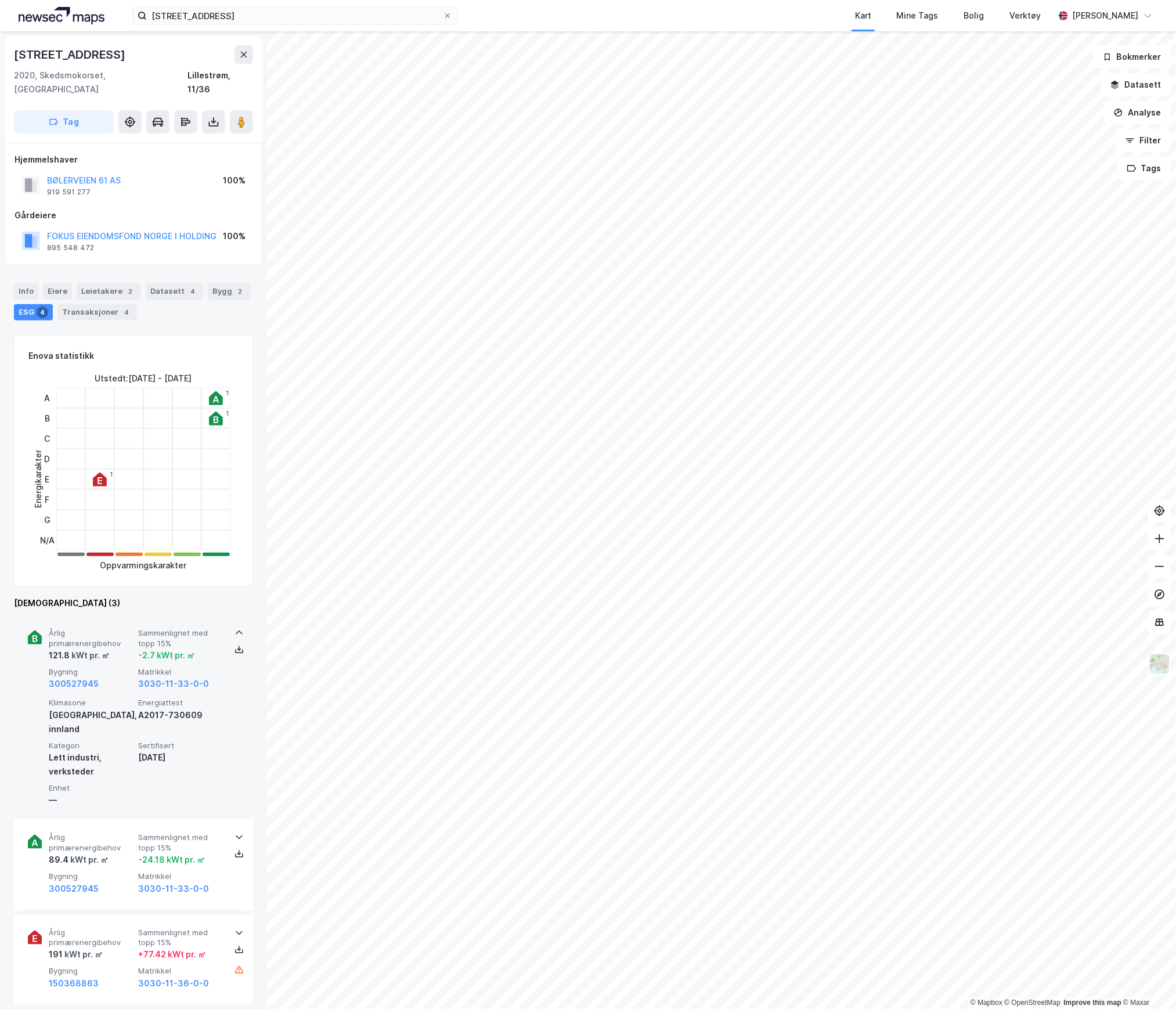
click at [121, 677] on div "300527945" at bounding box center [91, 684] width 84 height 14
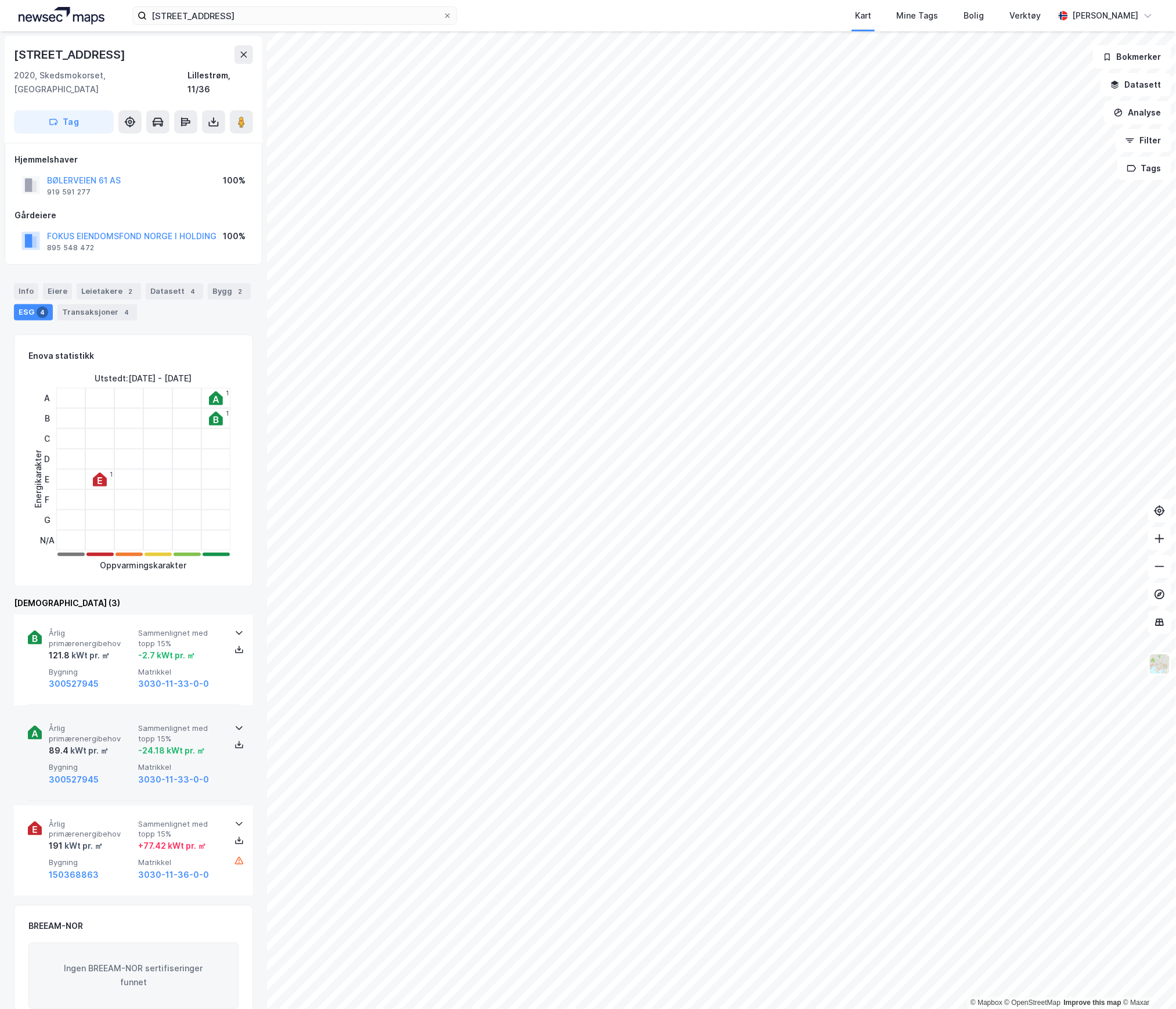
click at [128, 744] on div "89.4 kWt pr. ㎡" at bounding box center [91, 751] width 84 height 14
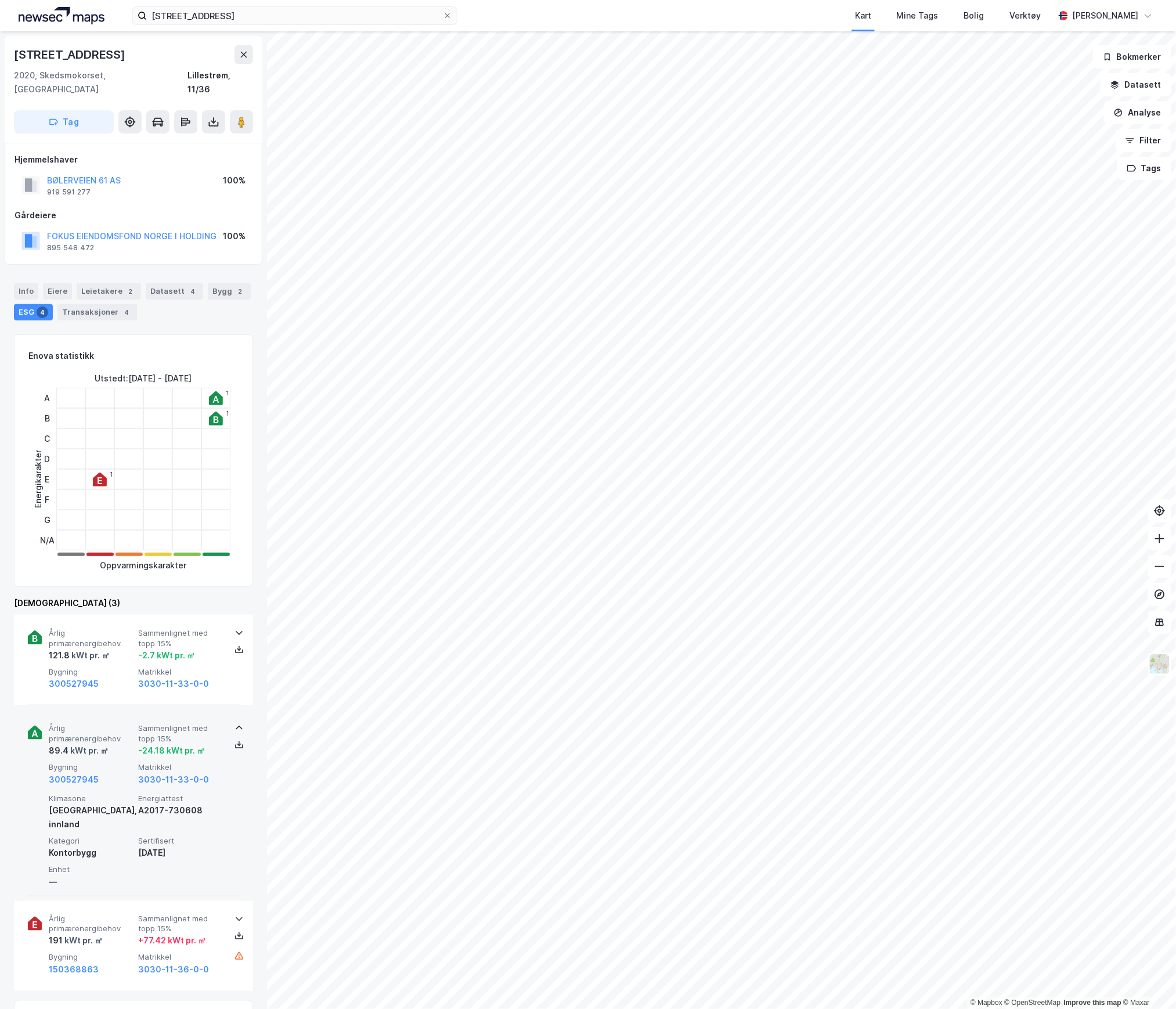
click at [127, 744] on div "89.4 kWt pr. ㎡" at bounding box center [91, 751] width 84 height 14
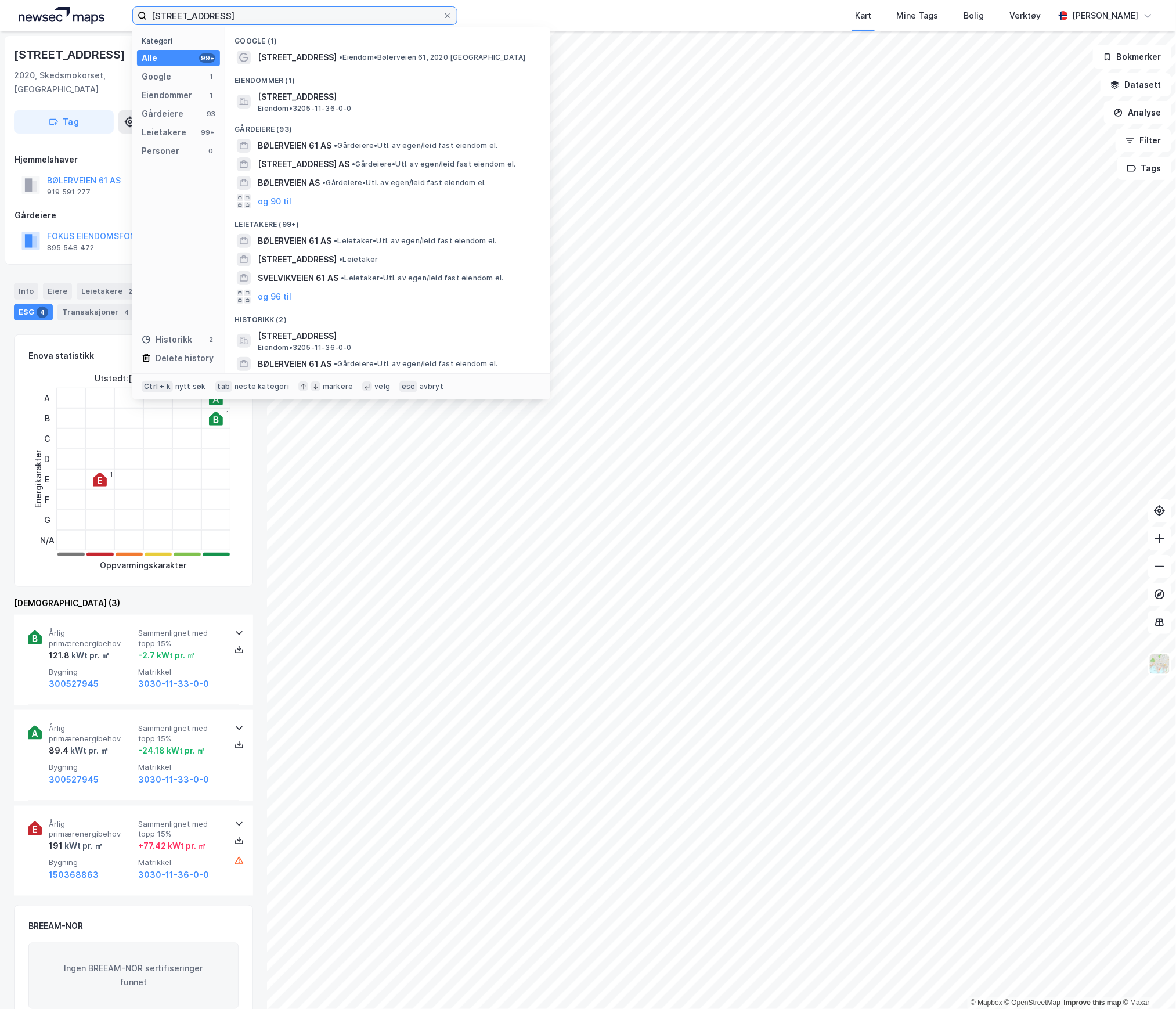
drag, startPoint x: 215, startPoint y: 13, endPoint x: 118, endPoint y: 11, distance: 97.0
click at [118, 11] on div "Bølerveien 61 Kategori Alle 99+ Google 1 Eiendommer 1 Gårdeiere 93 Leietakere 9…" at bounding box center [588, 15] width 1176 height 32
paste input "3"
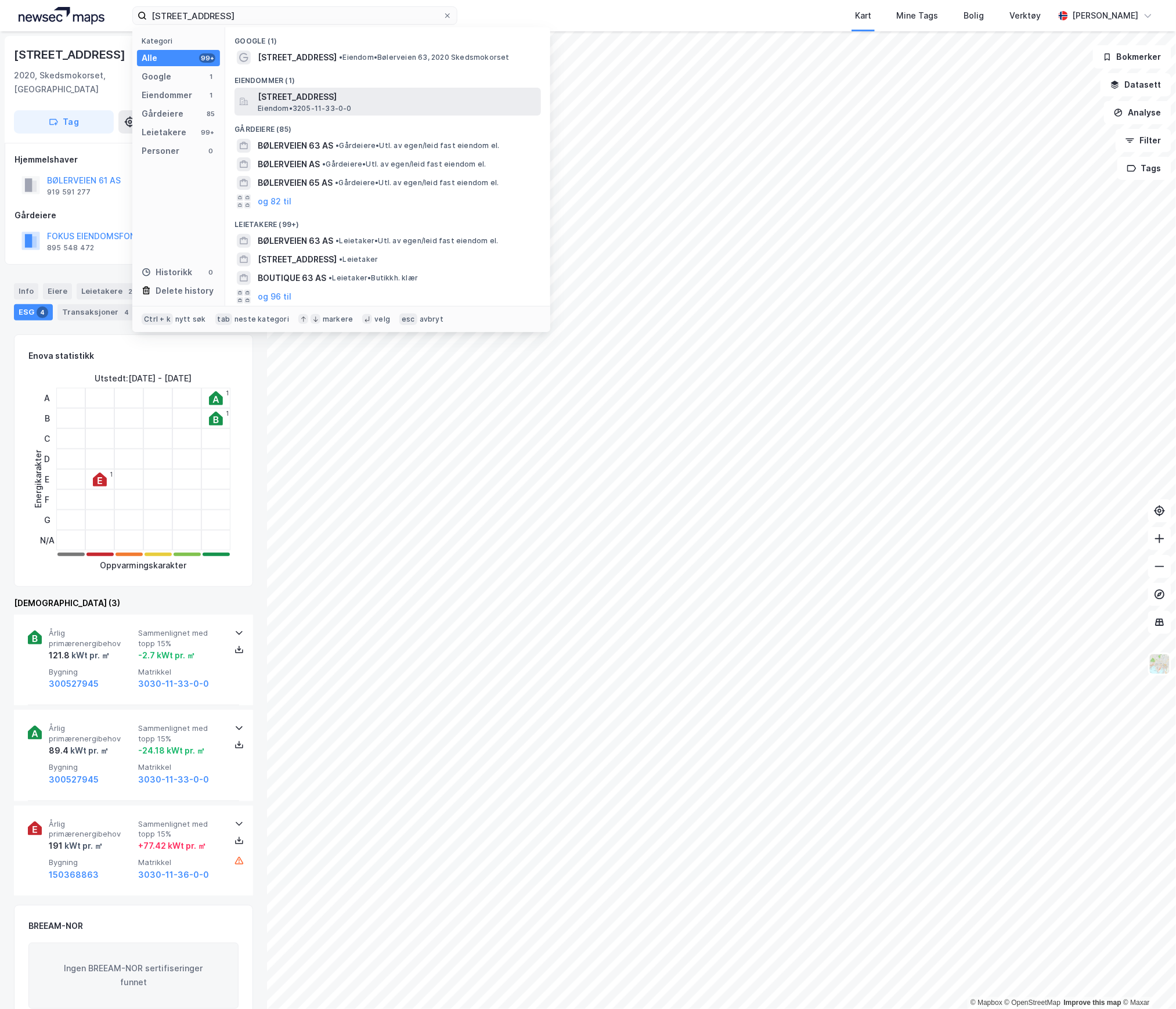
click at [307, 99] on span "[STREET_ADDRESS]" at bounding box center [397, 97] width 279 height 14
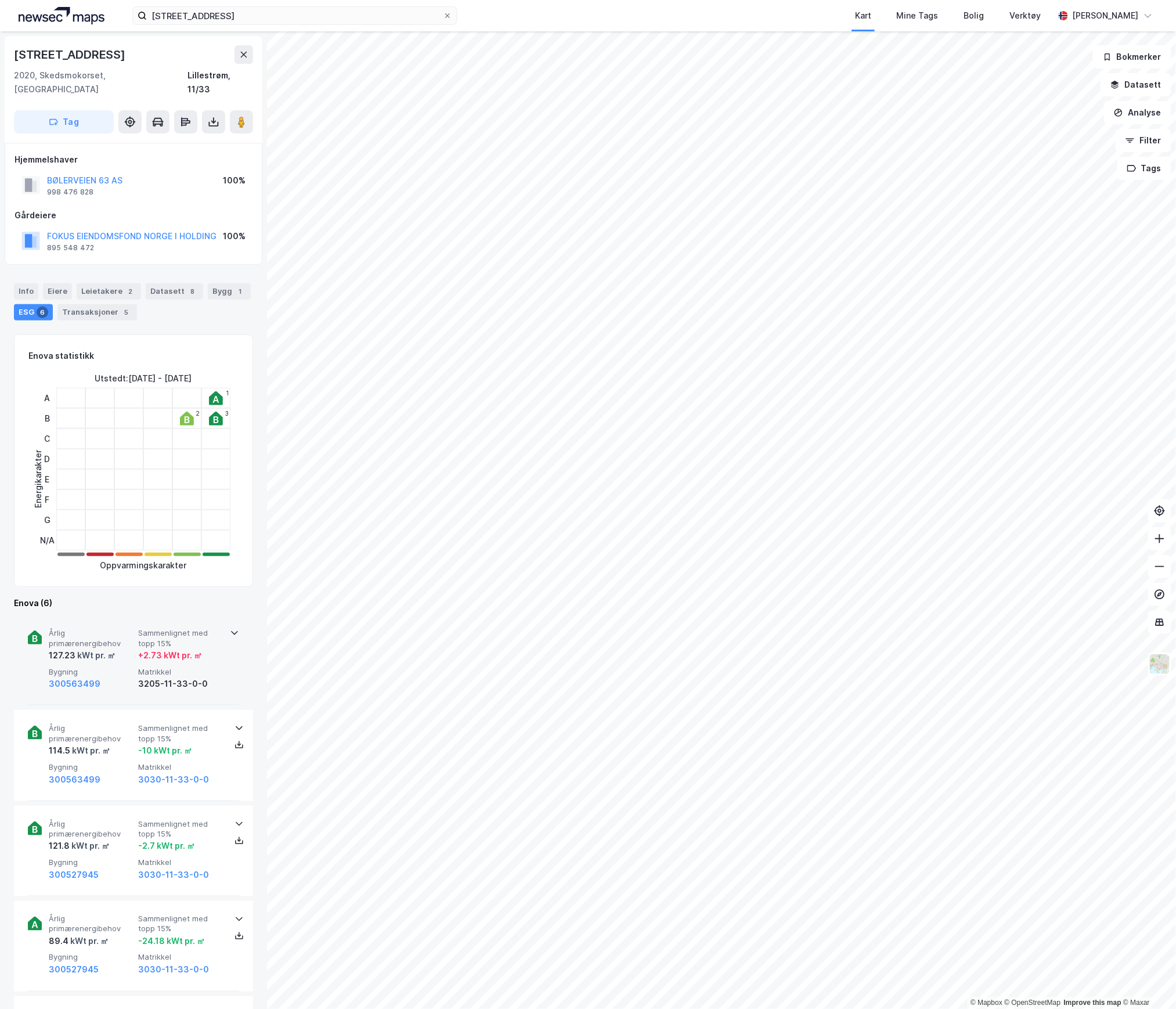
click at [122, 667] on span "Bygning" at bounding box center [91, 672] width 84 height 10
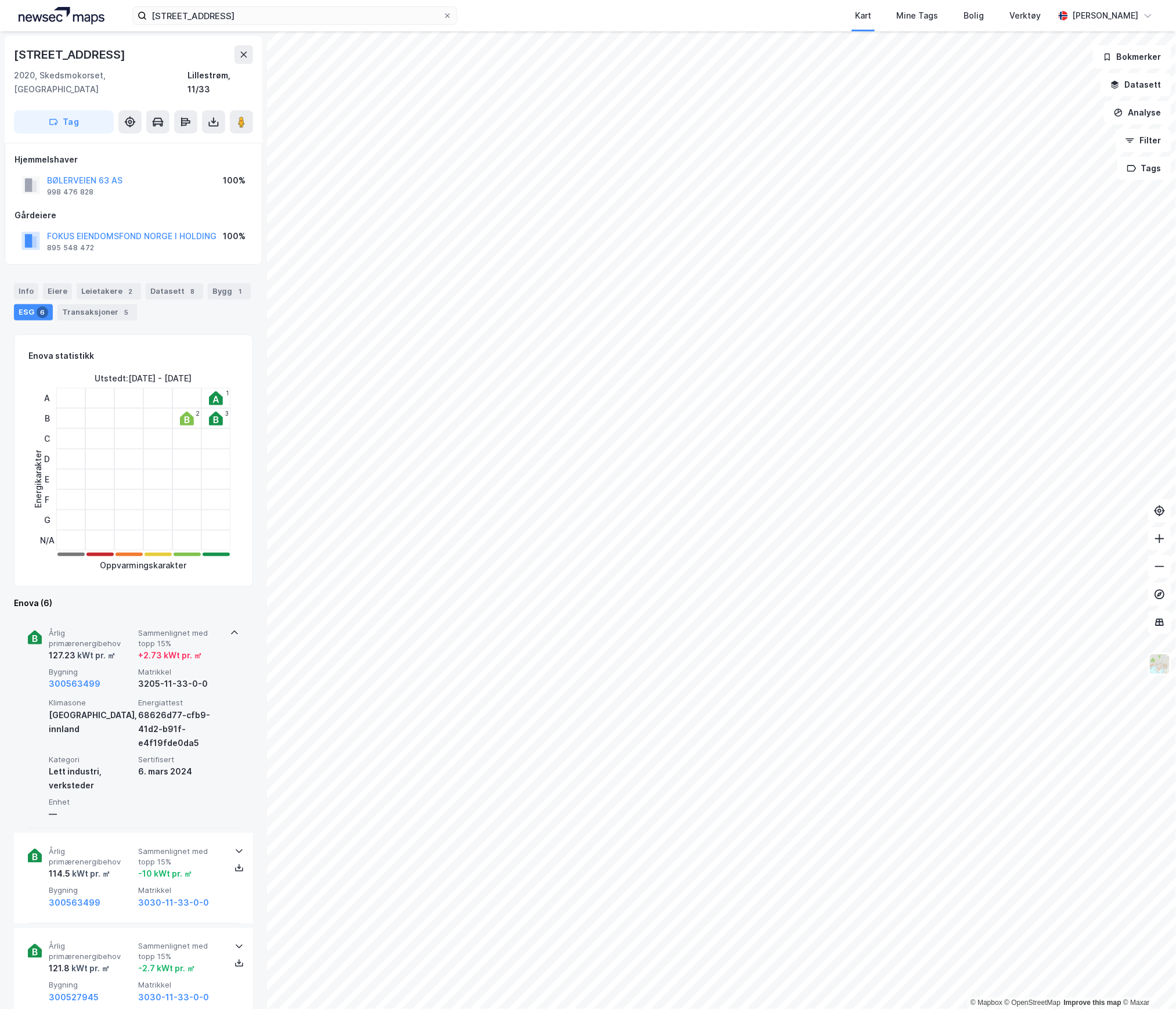
click at [122, 667] on span "Bygning" at bounding box center [91, 672] width 84 height 10
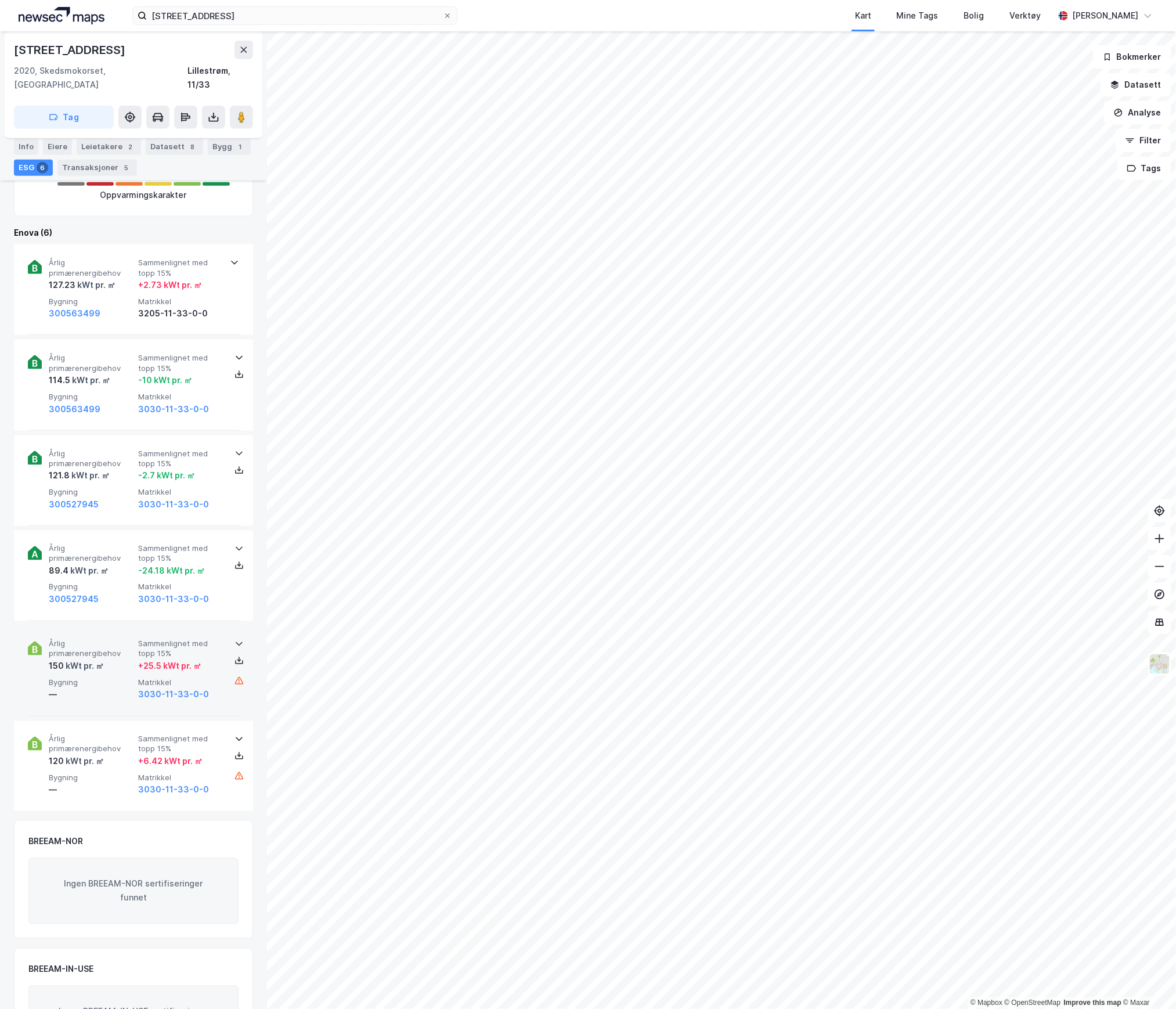
scroll to position [429, 0]
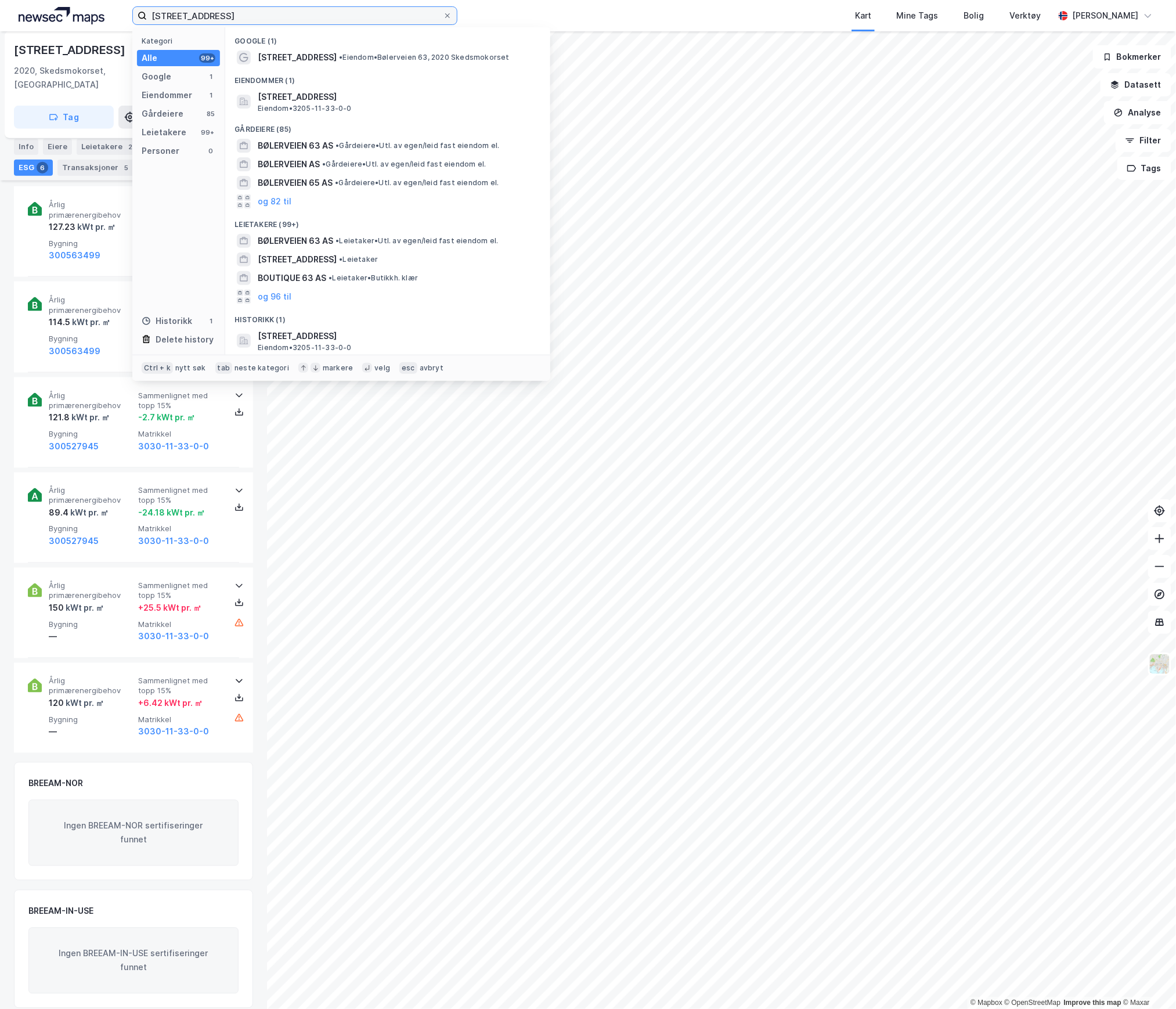
drag, startPoint x: 257, startPoint y: 13, endPoint x: 84, endPoint y: 5, distance: 173.2
click at [80, 4] on div "Bølerveien 63 Kategori Alle 99+ Google 1 Eiendommer 1 Gårdeiere 85 Leietakere 9…" at bounding box center [588, 15] width 1176 height 32
paste input "Fugleåsen 6"
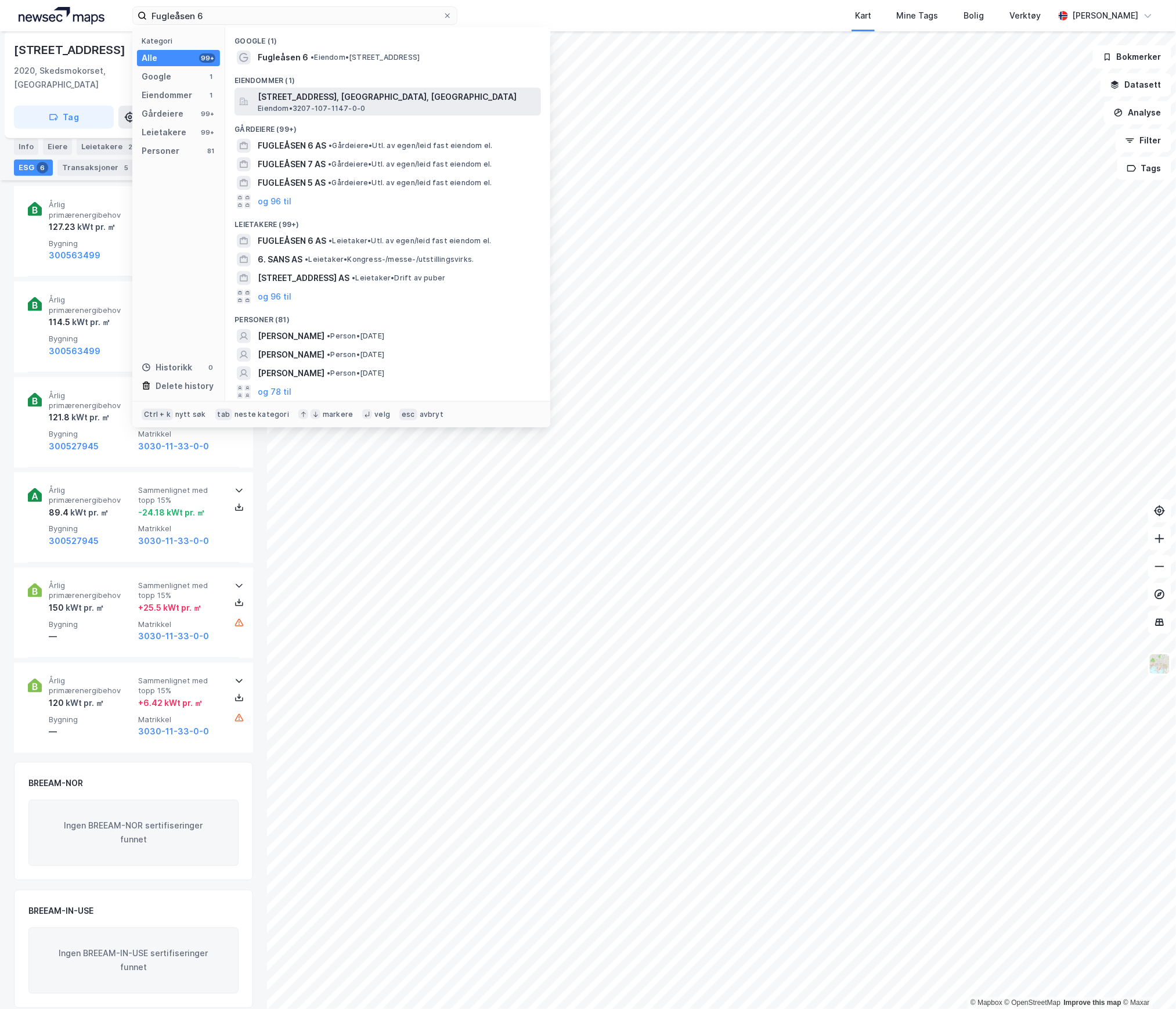
click at [296, 96] on span "[STREET_ADDRESS], [GEOGRAPHIC_DATA], [GEOGRAPHIC_DATA]" at bounding box center [397, 97] width 279 height 14
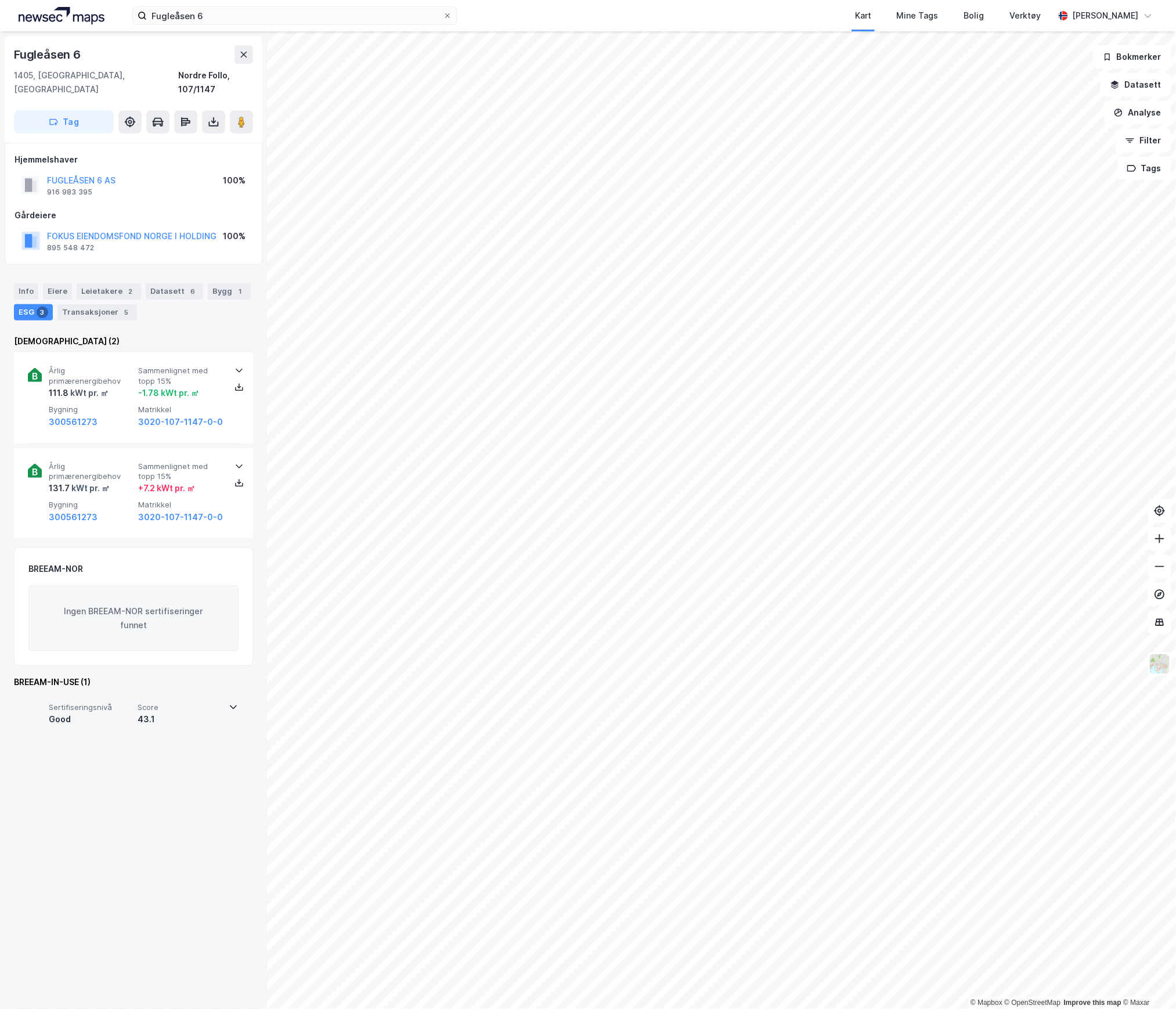
click at [155, 712] on div "43.1" at bounding box center [180, 719] width 84 height 14
click at [193, 702] on span "Score" at bounding box center [180, 707] width 84 height 10
click at [122, 415] on div "300561273" at bounding box center [91, 422] width 84 height 14
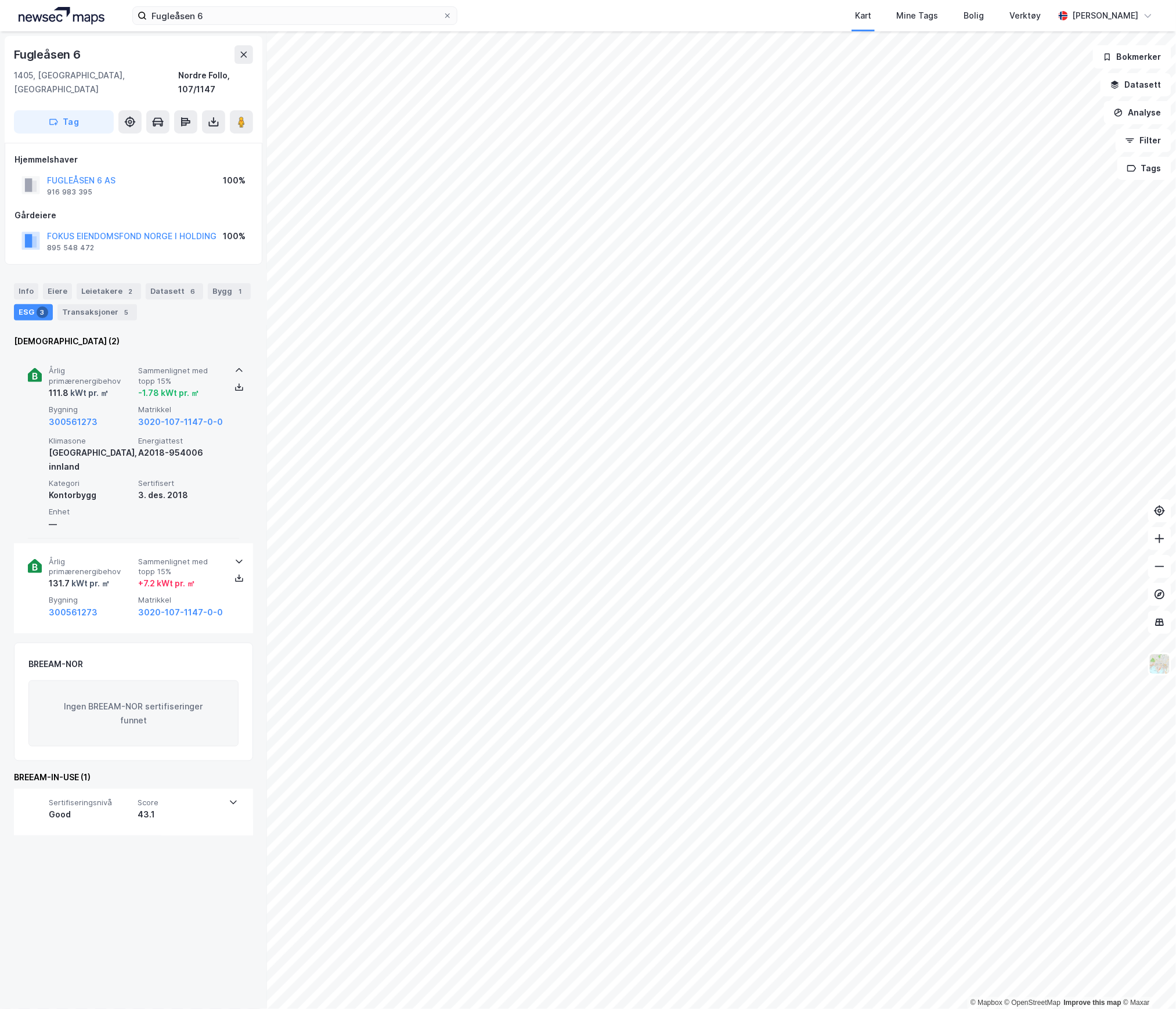
click at [123, 386] on div "111.8 kWt pr. ㎡" at bounding box center [91, 393] width 84 height 14
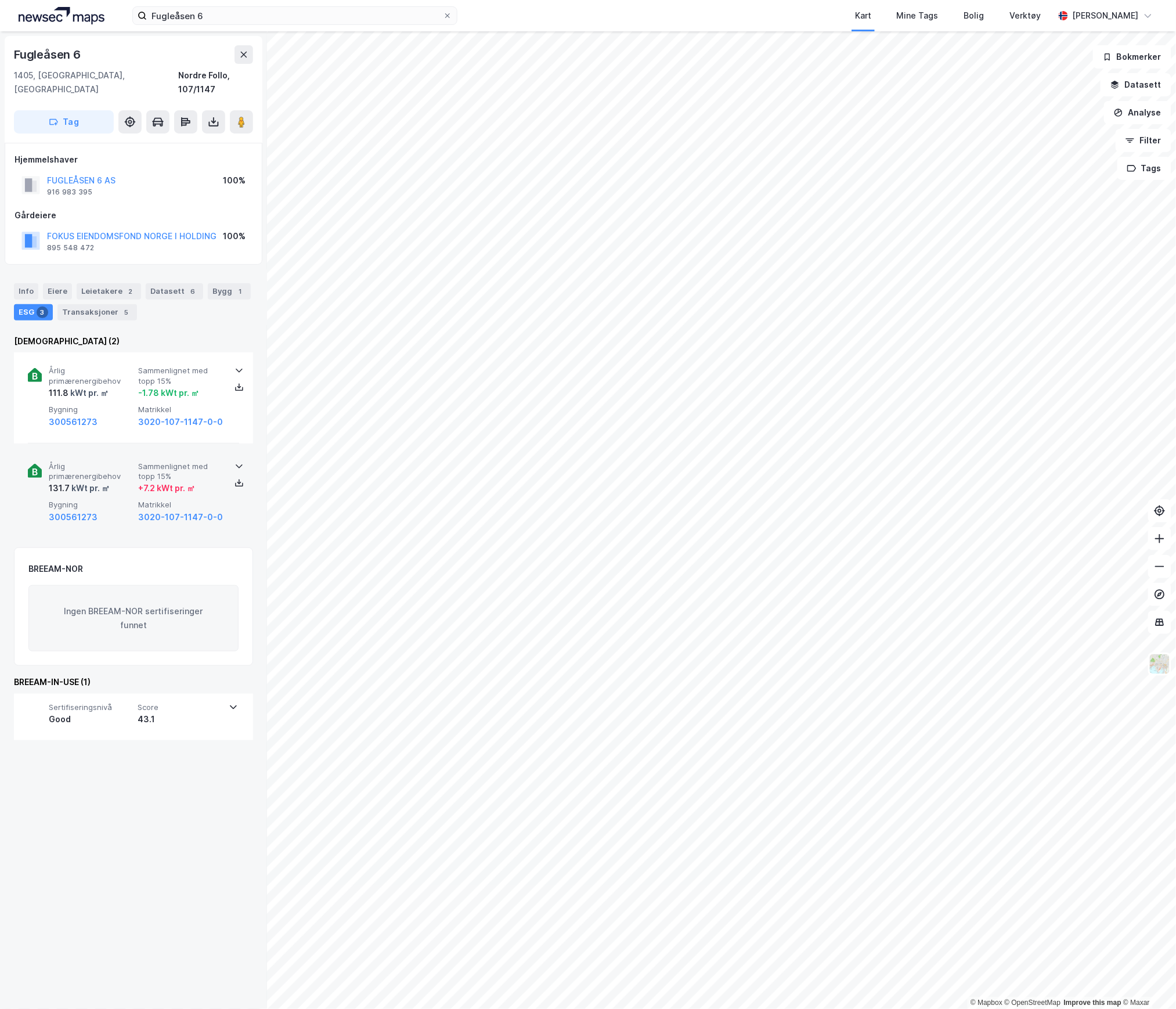
click at [116, 500] on span "Bygning" at bounding box center [91, 504] width 84 height 10
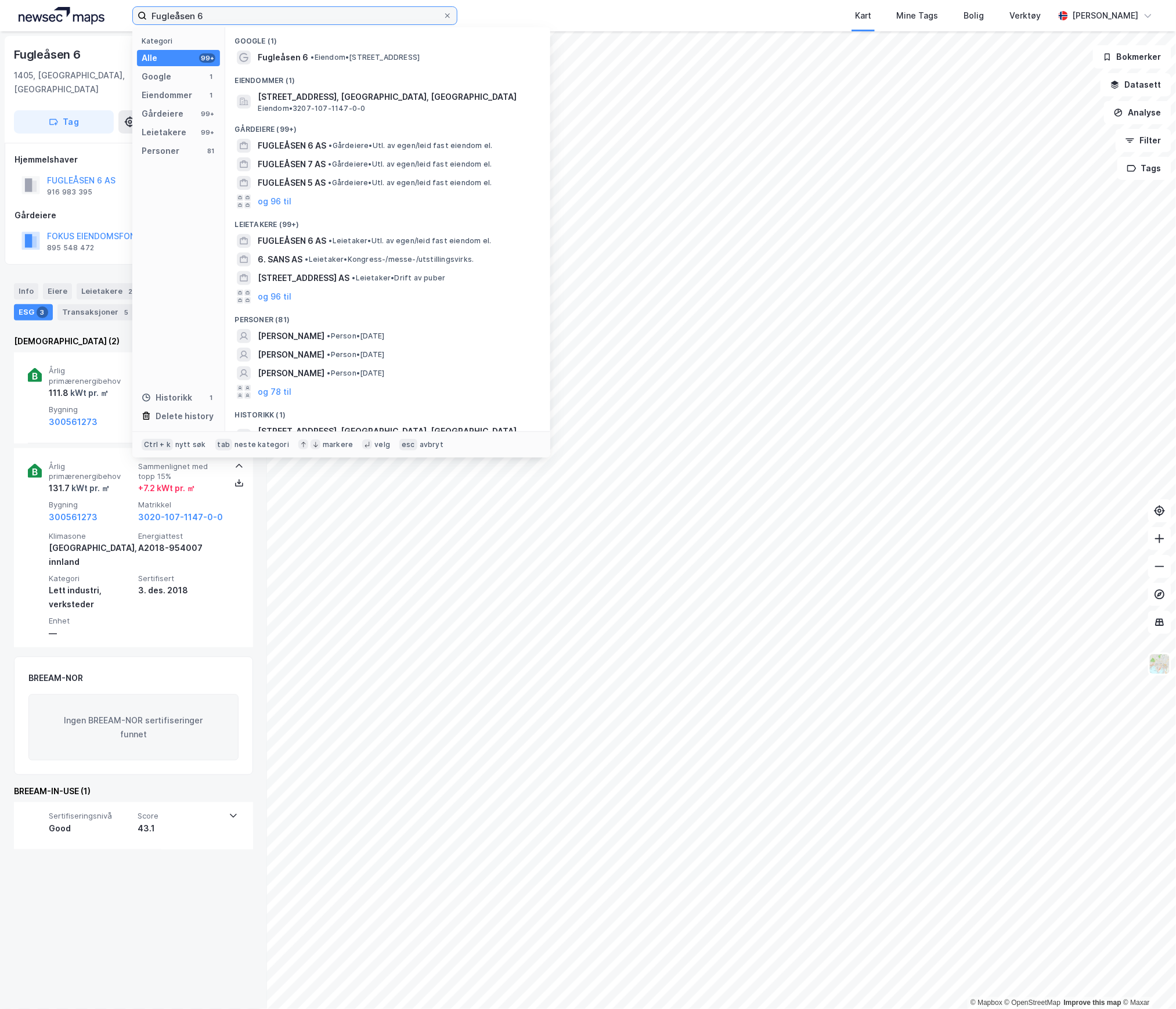
drag, startPoint x: 212, startPoint y: 15, endPoint x: 65, endPoint y: 8, distance: 147.2
click at [60, 8] on div "Fugleåsen 6 Kategori Alle 99+ Google 1 Eiendommer 1 Gårdeiere 99+ Leietakere 99…" at bounding box center [588, 15] width 1176 height 32
paste input "[STREET_ADDRESS]"
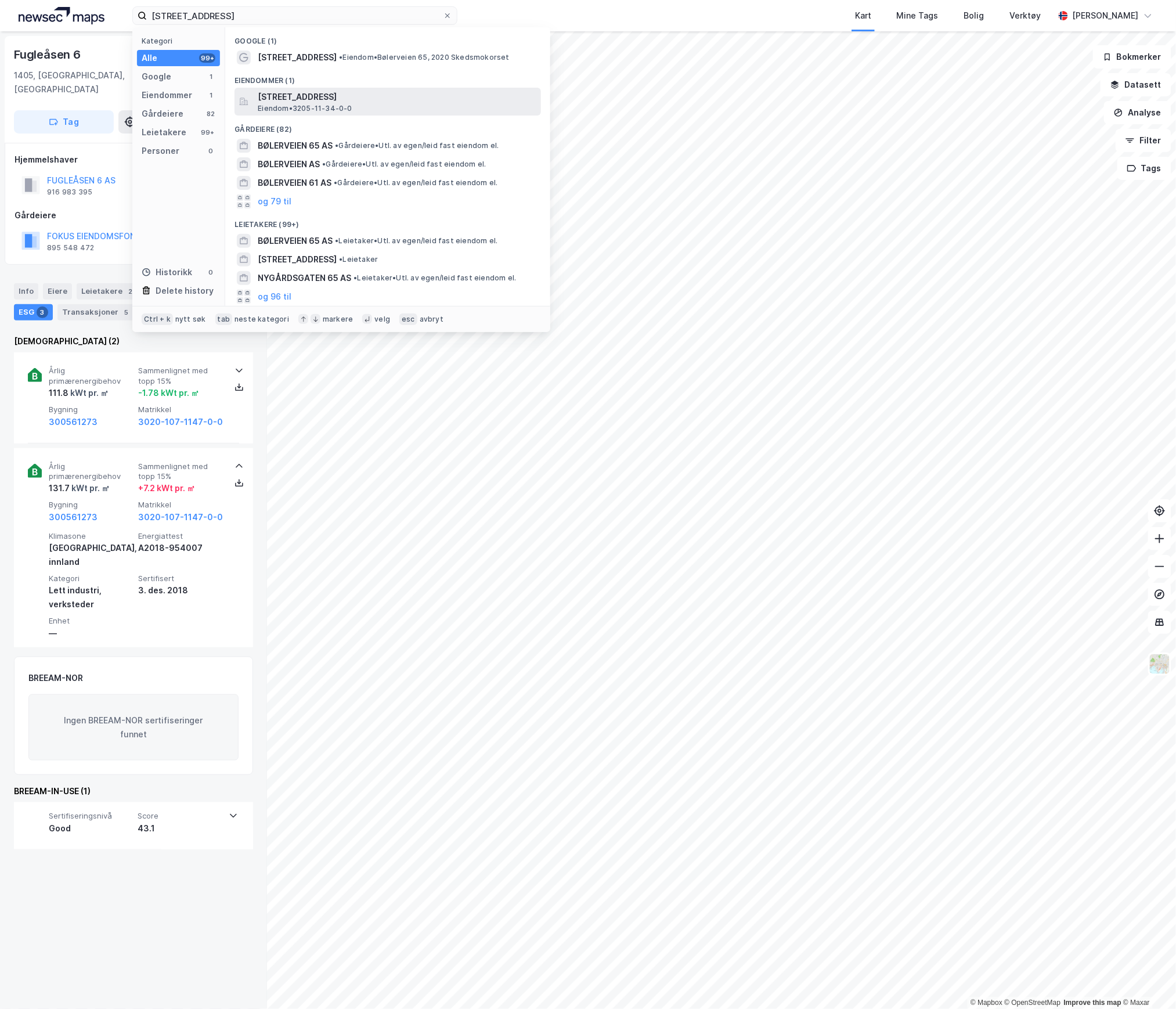
click at [298, 104] on span "Eiendom • 3205-11-34-0-0" at bounding box center [305, 108] width 94 height 9
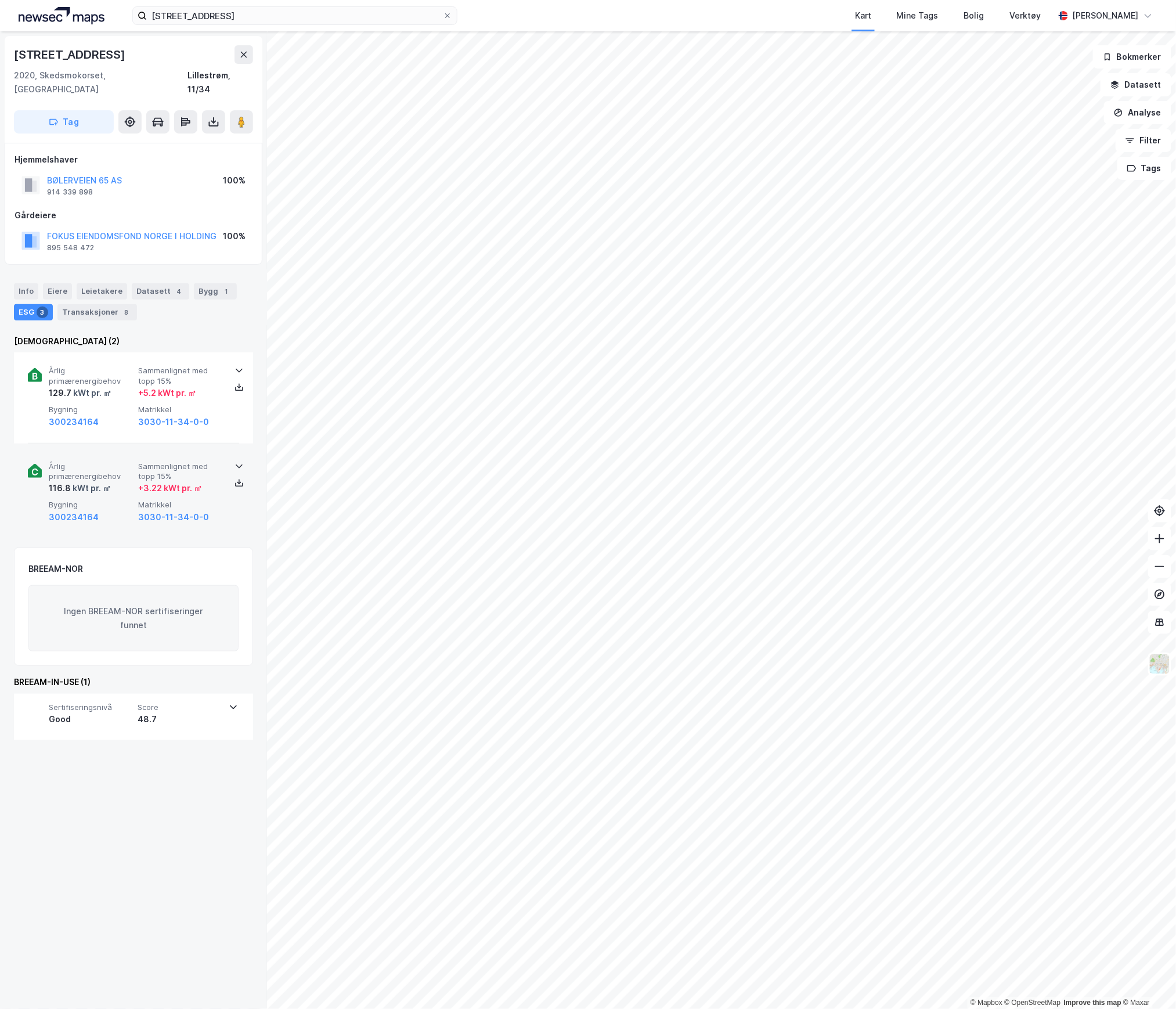
click at [124, 486] on div "Årlig primærenergibehov 116.8 kWt pr. ㎡ Sammenlignet med topp 15% + 3.22 kWt pr…" at bounding box center [136, 493] width 174 height 63
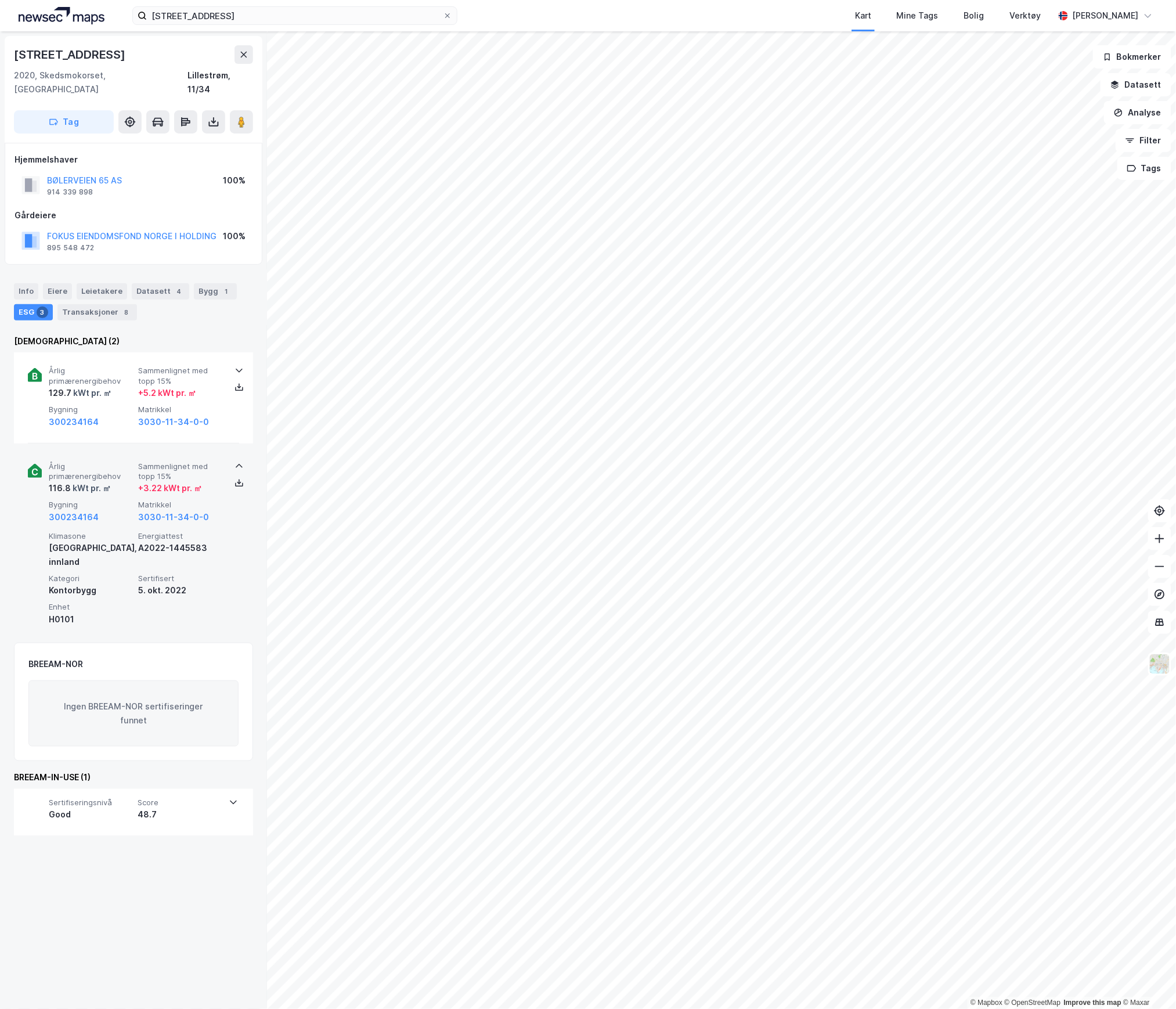
click at [124, 486] on div "Årlig primærenergibehov 116.8 kWt pr. ㎡ Sammenlignet med topp 15% + 3.22 kWt pr…" at bounding box center [136, 493] width 174 height 63
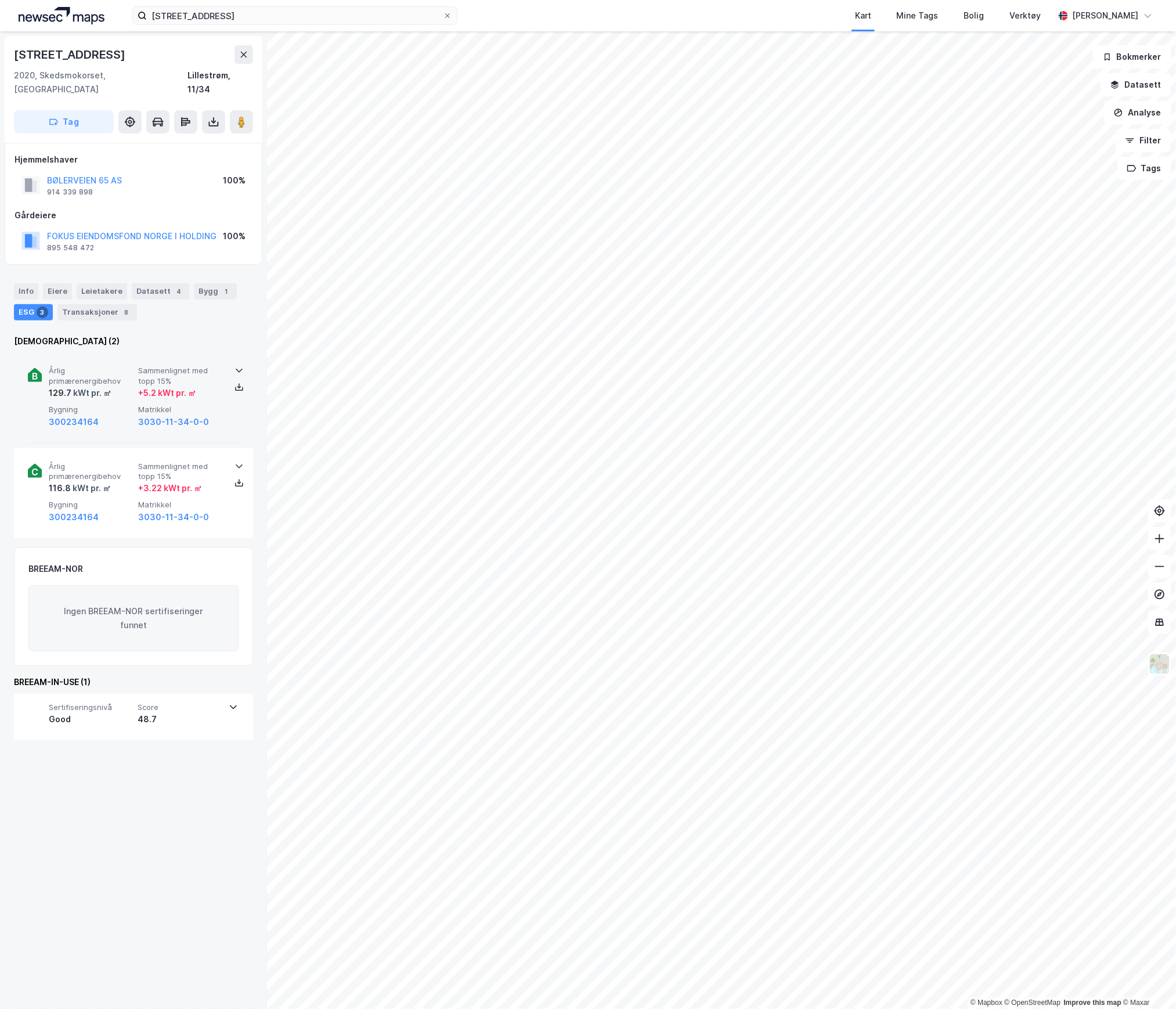
click at [126, 386] on div "129.7 kWt pr. ㎡" at bounding box center [91, 393] width 84 height 14
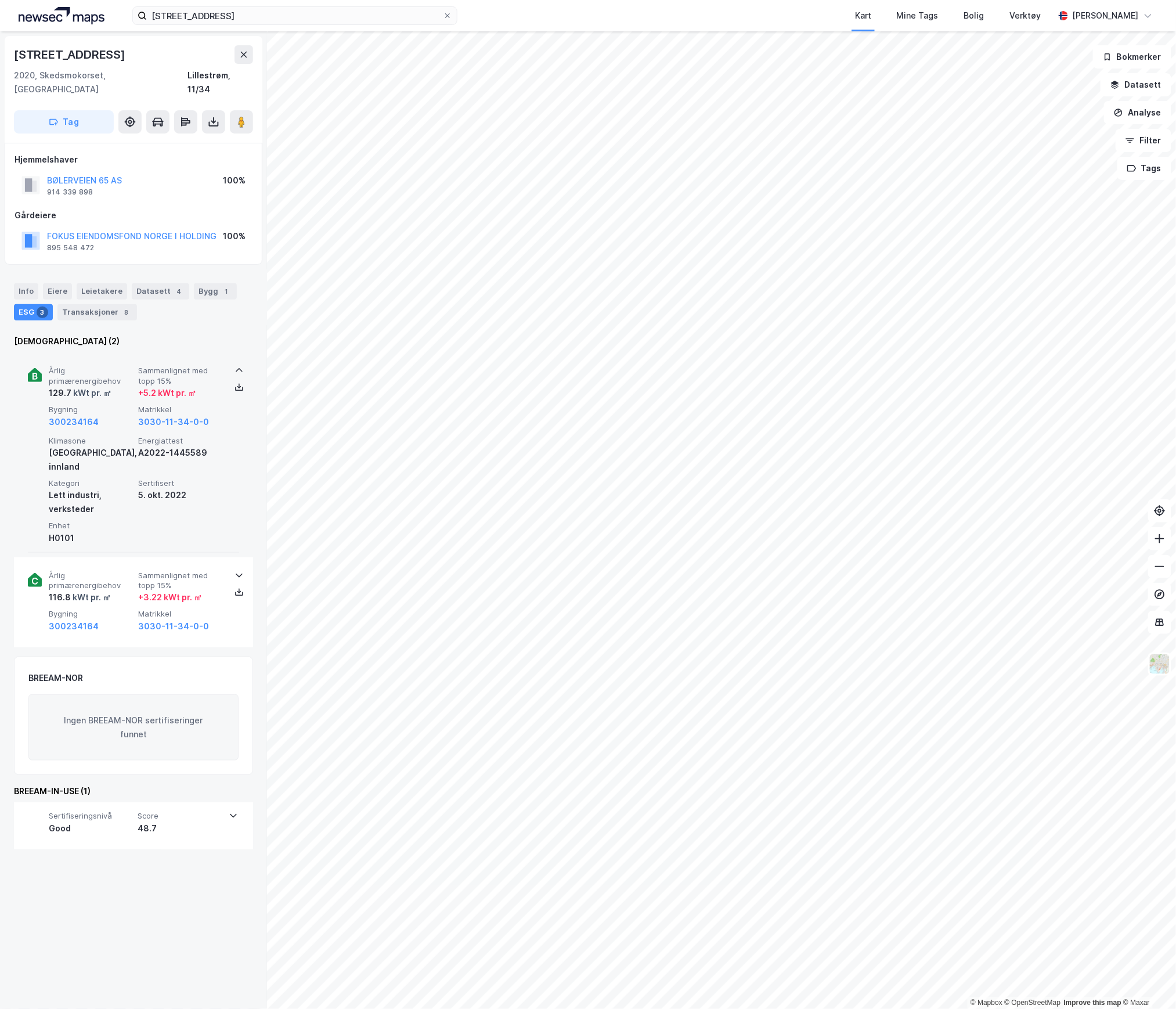
click at [126, 386] on div "129.7 kWt pr. ㎡" at bounding box center [91, 393] width 84 height 14
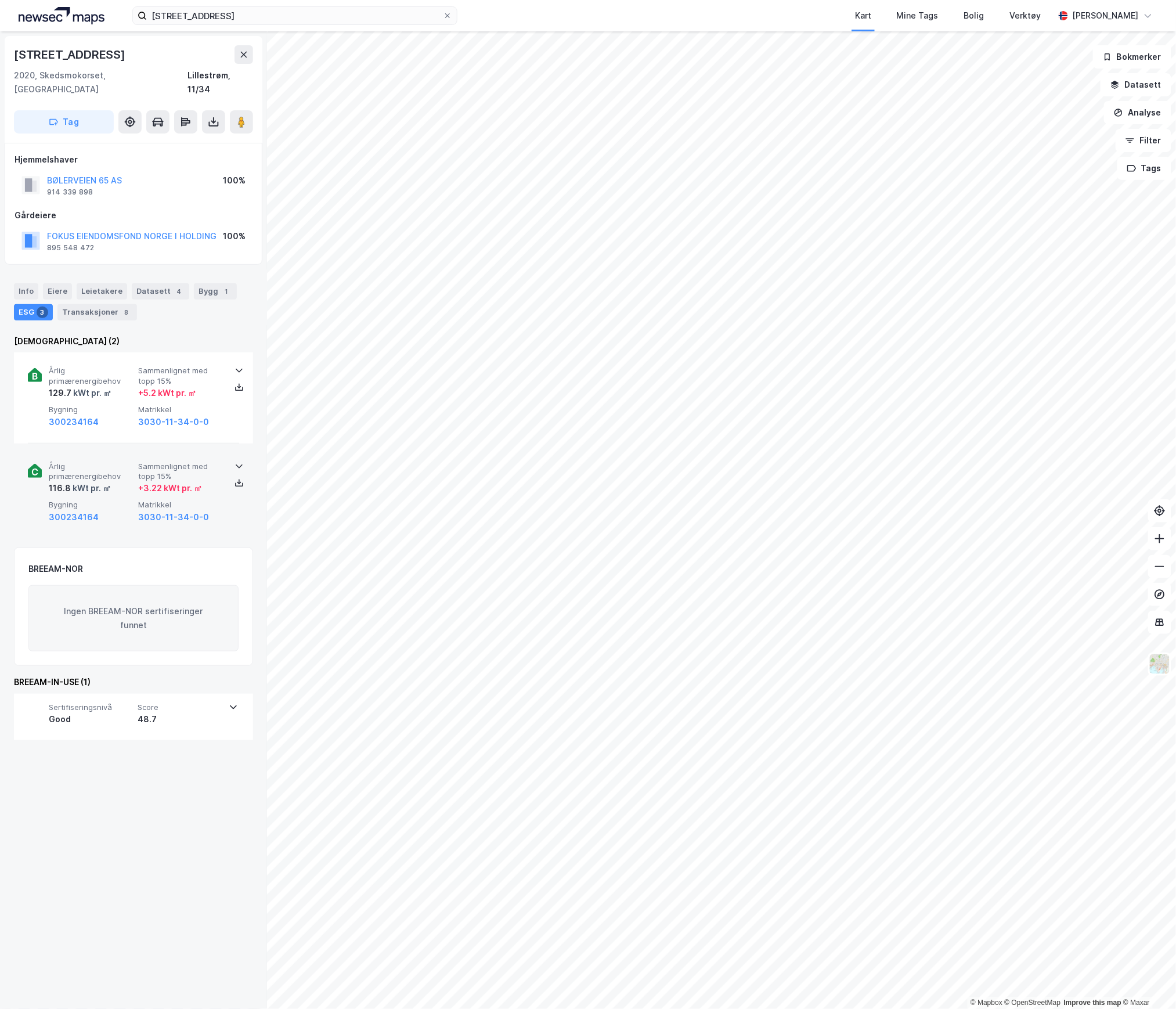
click at [113, 512] on div "Årlig primærenergibehov 116.8 kWt pr. ㎡ Sammenlignet med topp 15% + 3.22 kWt pr…" at bounding box center [134, 493] width 211 height 90
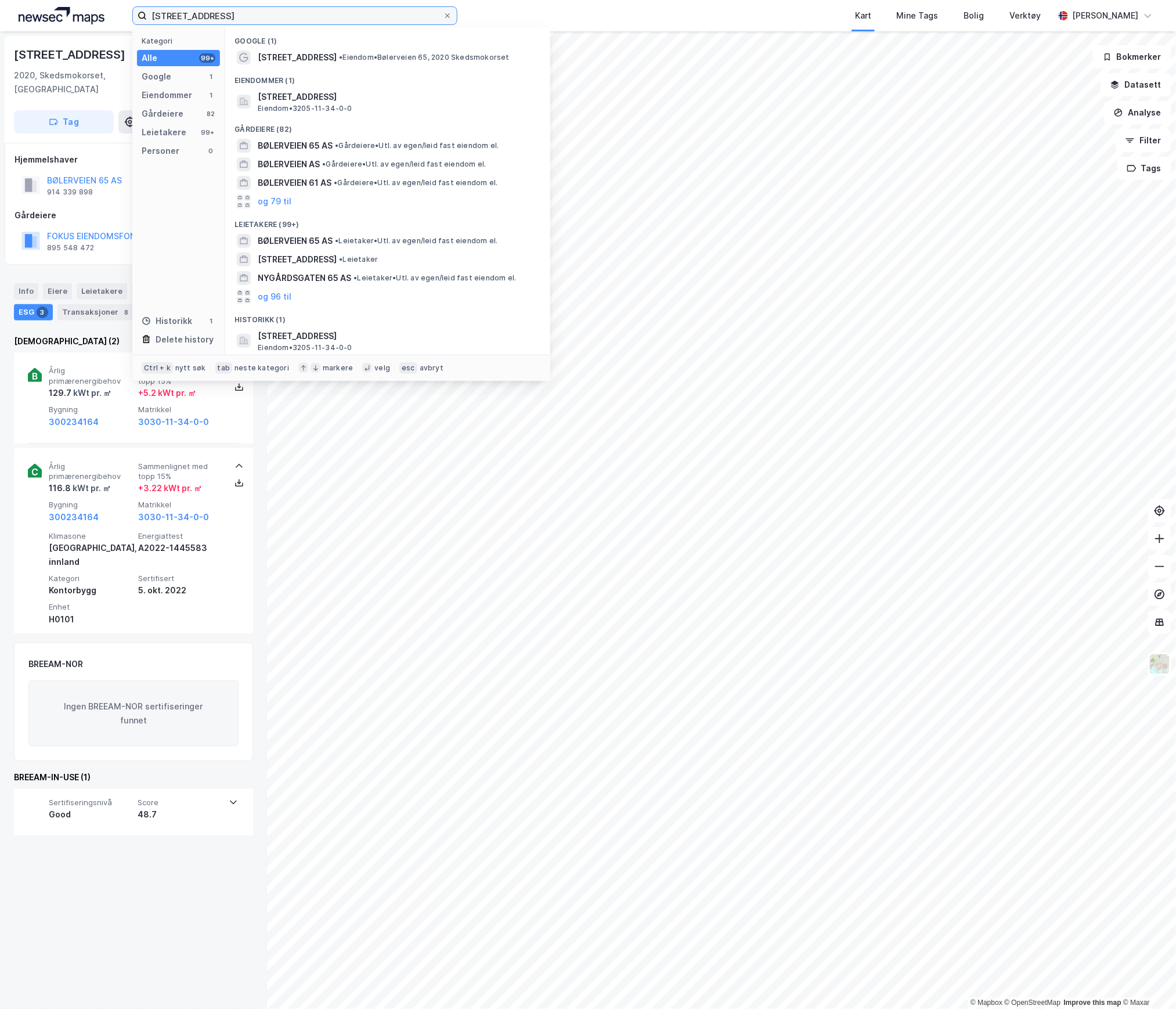
drag, startPoint x: 224, startPoint y: 12, endPoint x: 95, endPoint y: 19, distance: 129.2
click at [95, 20] on div "Bølerveien 65 Kategori Alle 99+ Google 1 Eiendommer 1 Gårdeiere 82 Leietakere 9…" at bounding box center [588, 15] width 1176 height 32
paste input "[STREET_ADDRESS]"
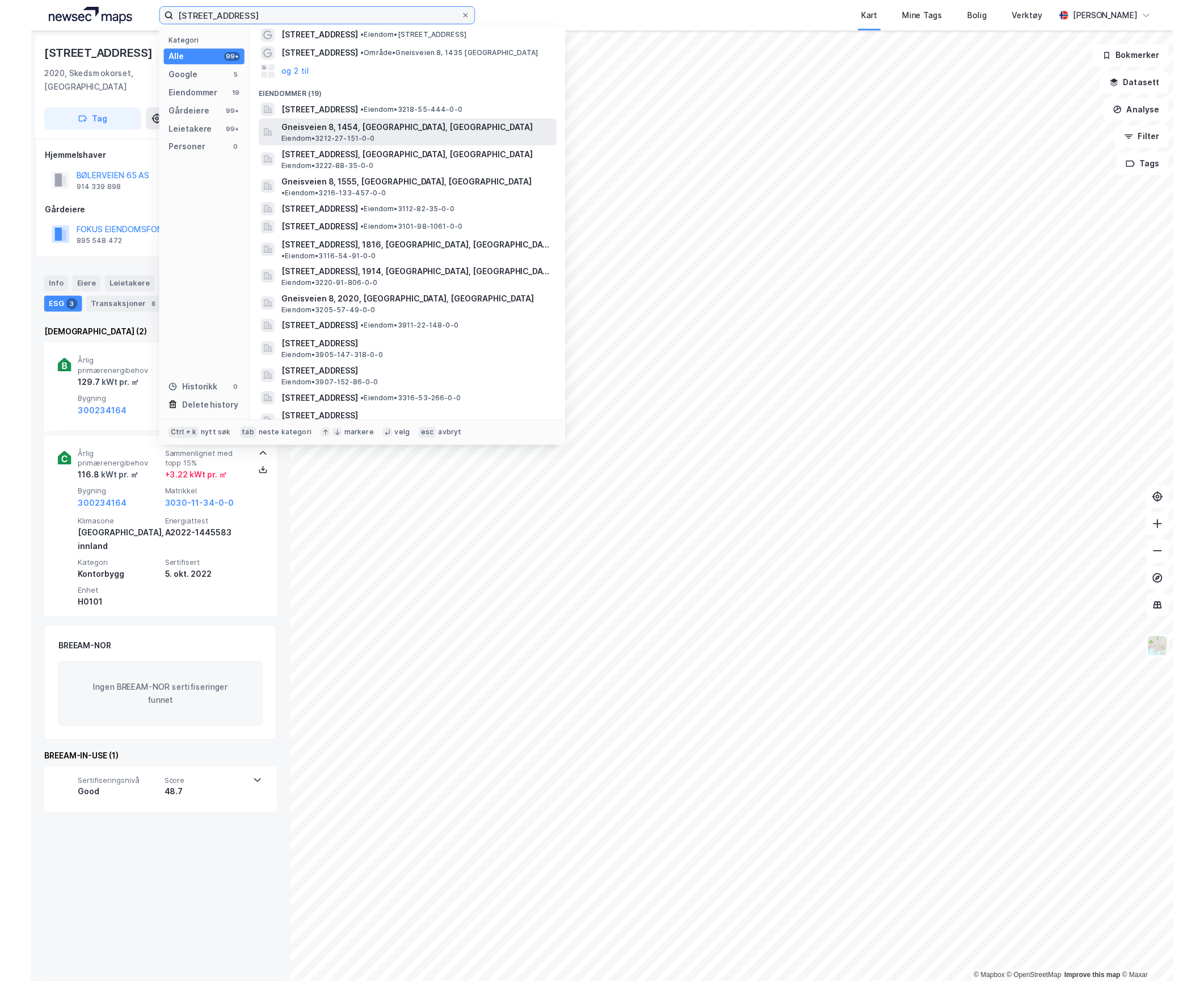
scroll to position [76, 0]
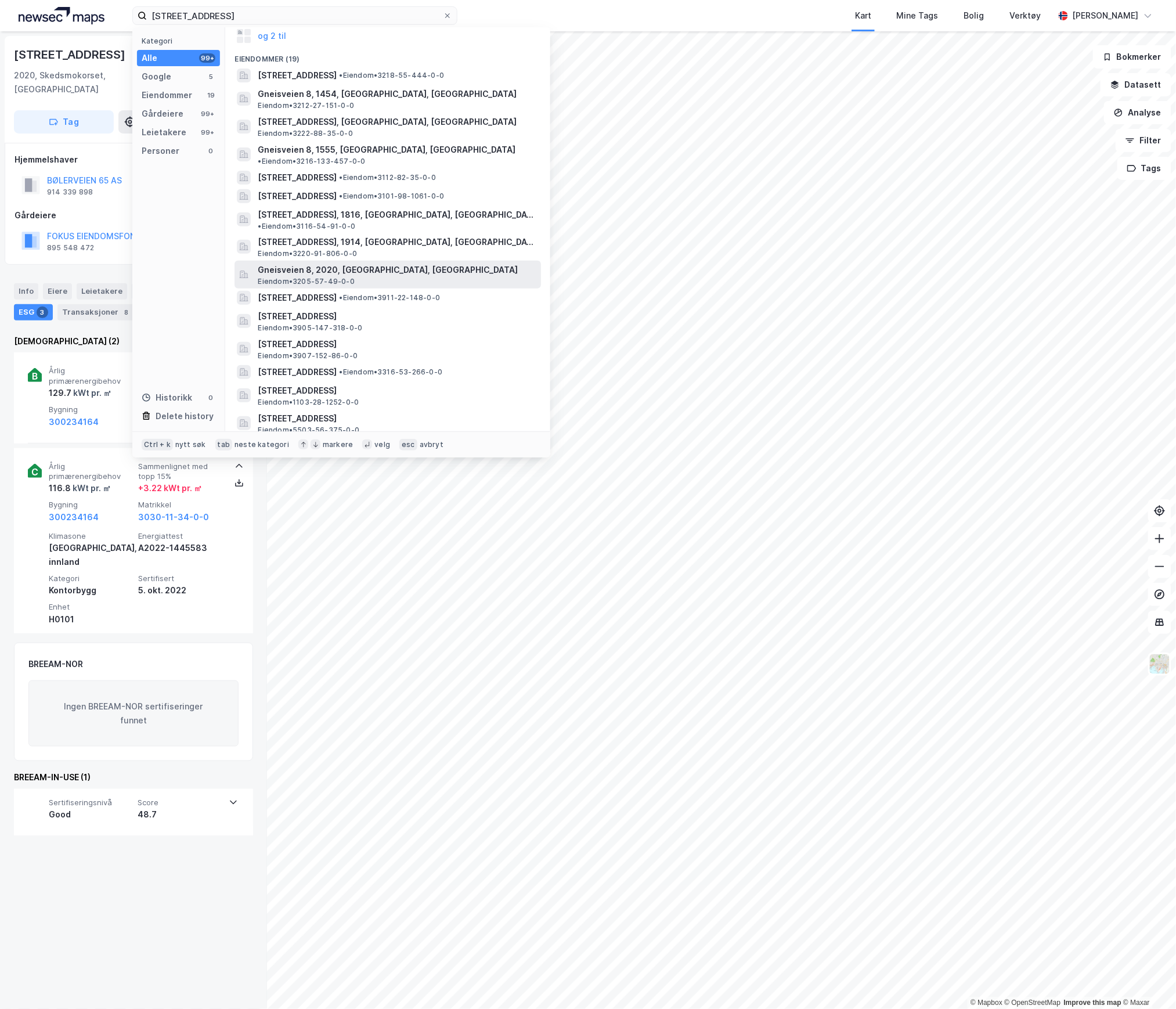
click at [339, 277] on span "Eiendom • 3205-57-49-0-0" at bounding box center [305, 281] width 96 height 9
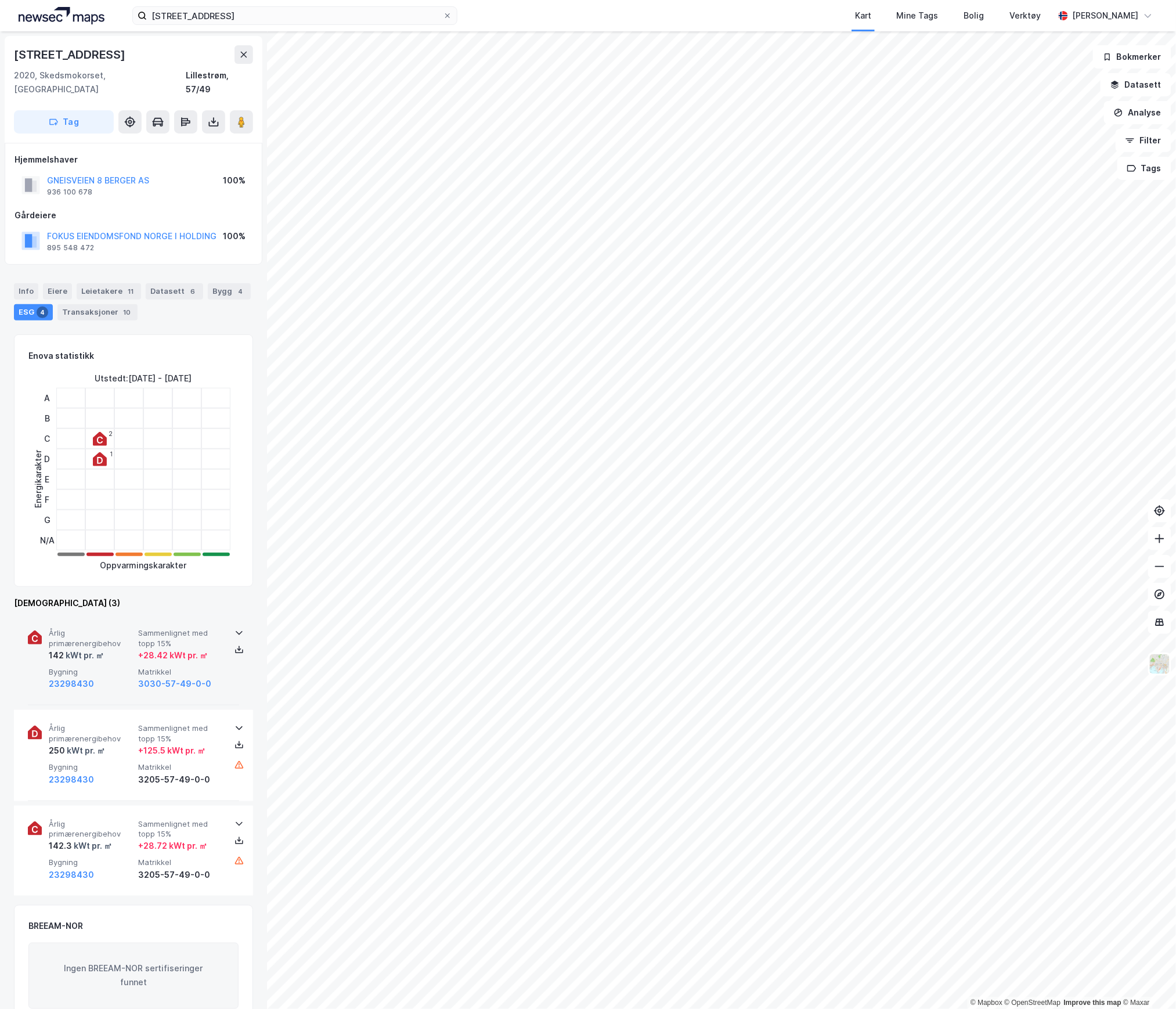
click at [94, 677] on div "23298430" at bounding box center [91, 684] width 84 height 14
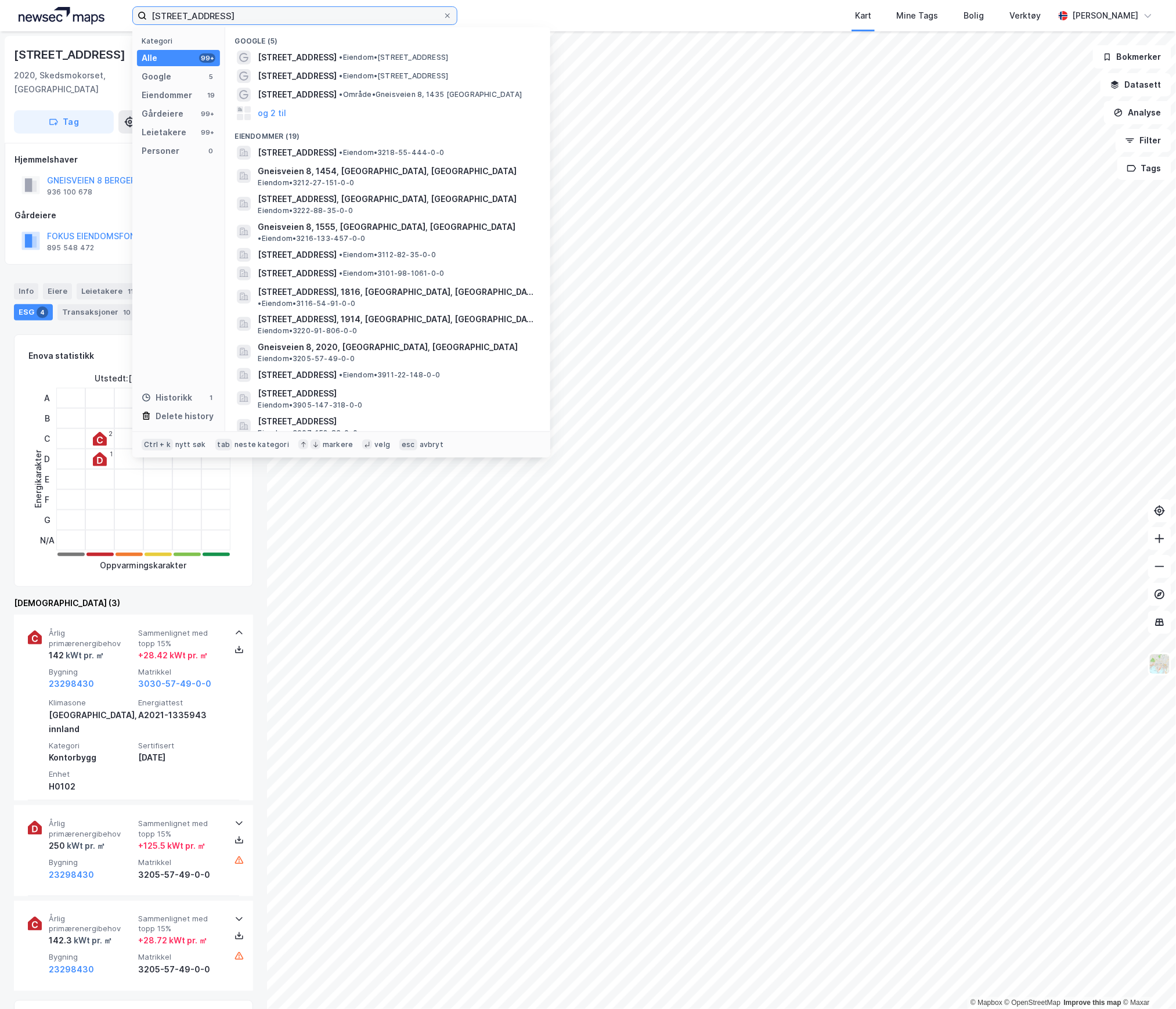
drag, startPoint x: 214, startPoint y: 19, endPoint x: 84, endPoint y: 22, distance: 130.0
click at [84, 22] on div "Gneisveien 8 Kategori Alle 99+ Google 5 Eiendommer 19 Gårdeiere 99+ Leietakere …" at bounding box center [588, 15] width 1176 height 32
paste input "odesetdal"
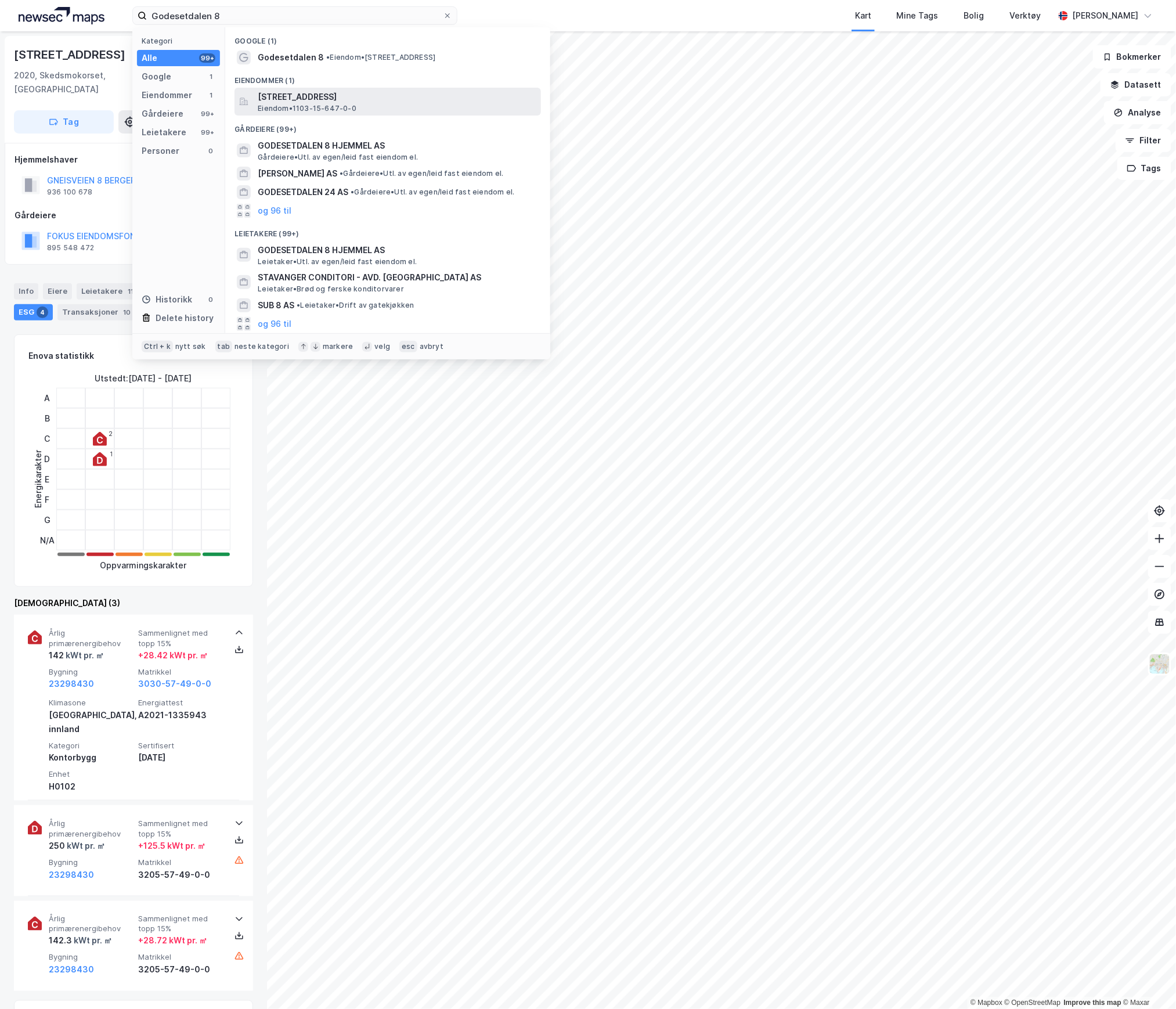
click at [317, 91] on span "[STREET_ADDRESS]" at bounding box center [397, 97] width 279 height 14
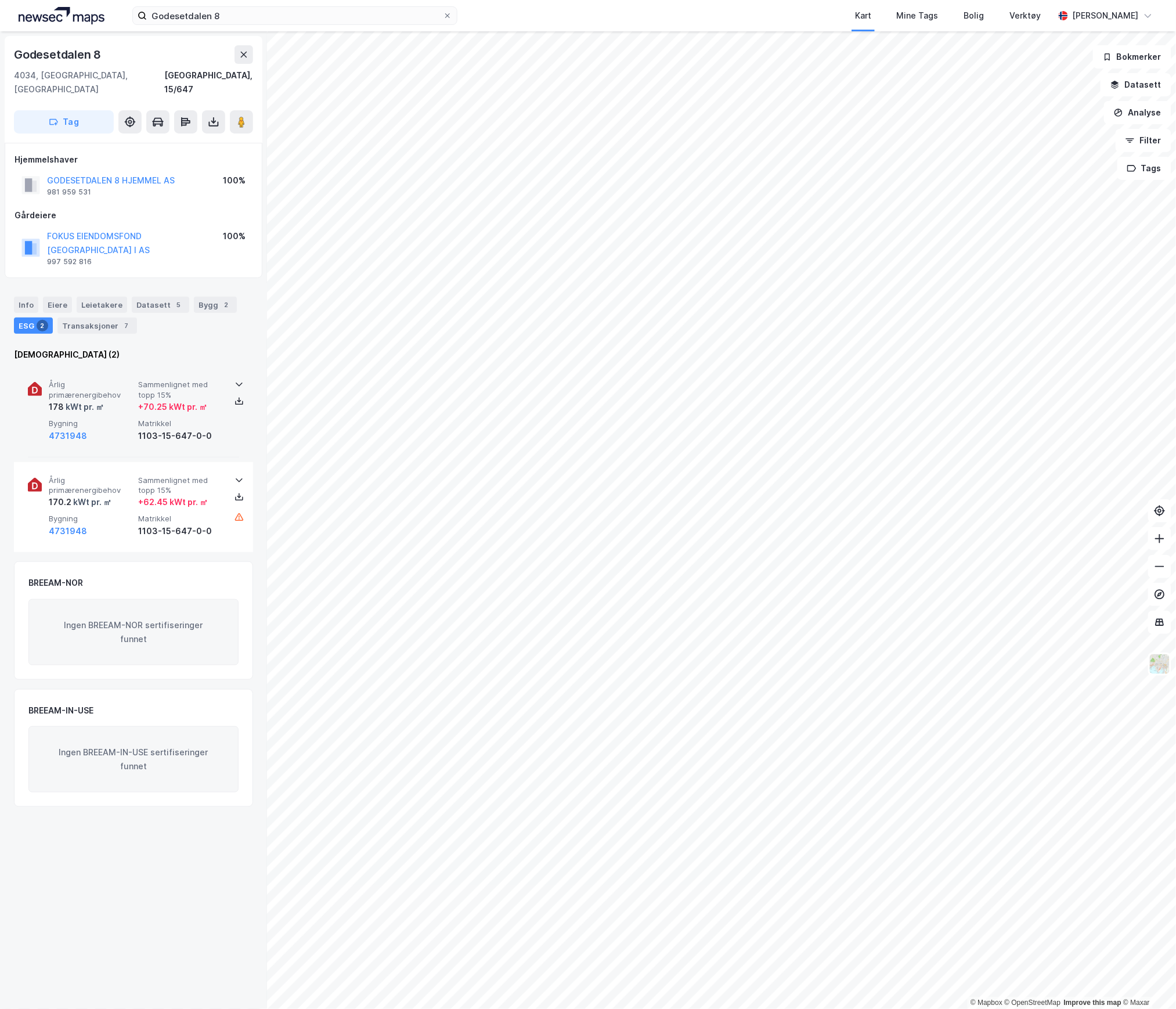
click at [120, 400] on div "178 kWt pr. ㎡" at bounding box center [91, 407] width 84 height 14
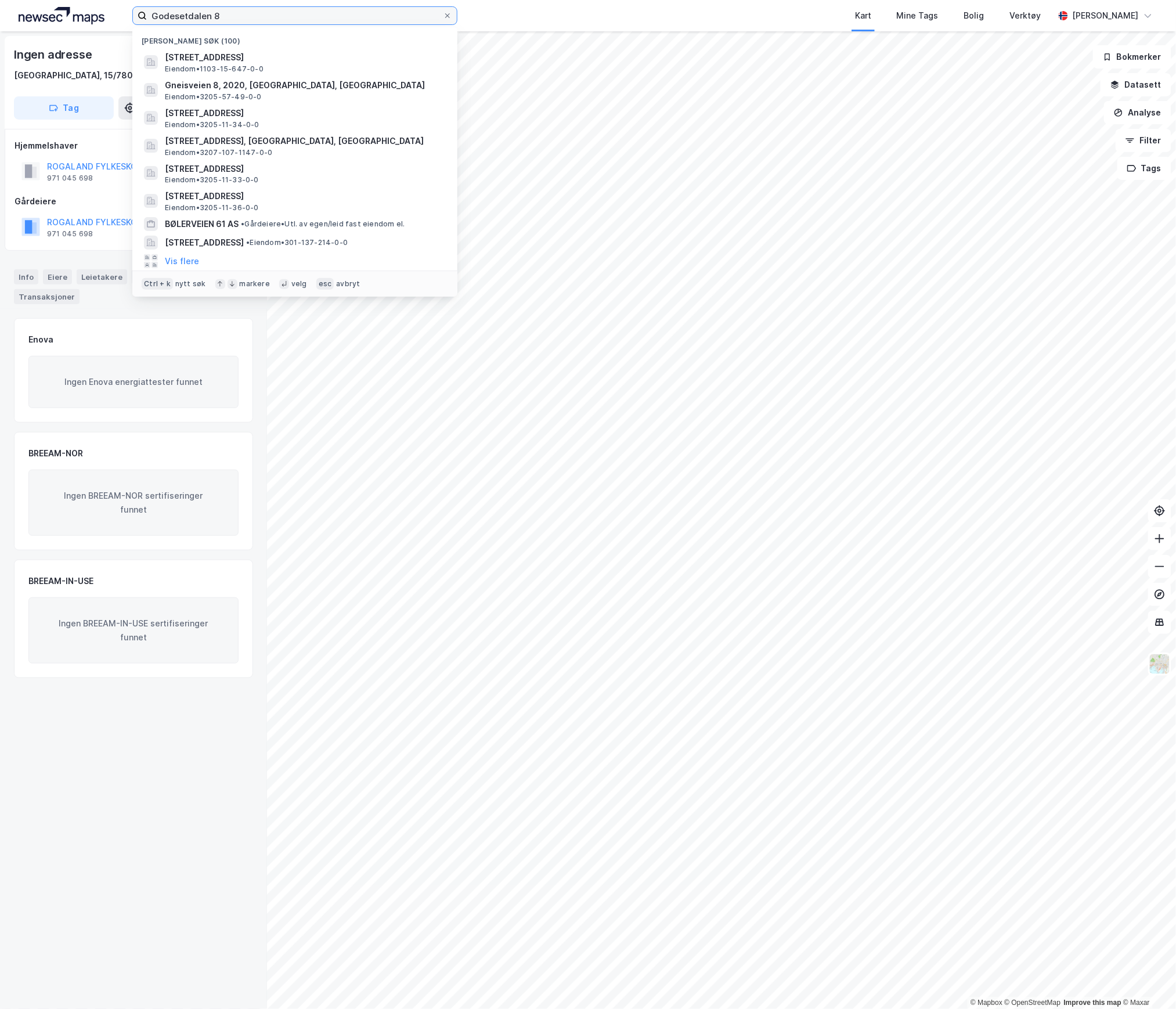
drag, startPoint x: 219, startPoint y: 15, endPoint x: 107, endPoint y: 8, distance: 112.2
click at [107, 8] on div "Godesetdalen 8 Nylige søk (100) Godesetdalen 8, 4034, [GEOGRAPHIC_DATA], [GEOGR…" at bounding box center [588, 15] width 1176 height 32
paste input "[STREET_ADDRESS]"
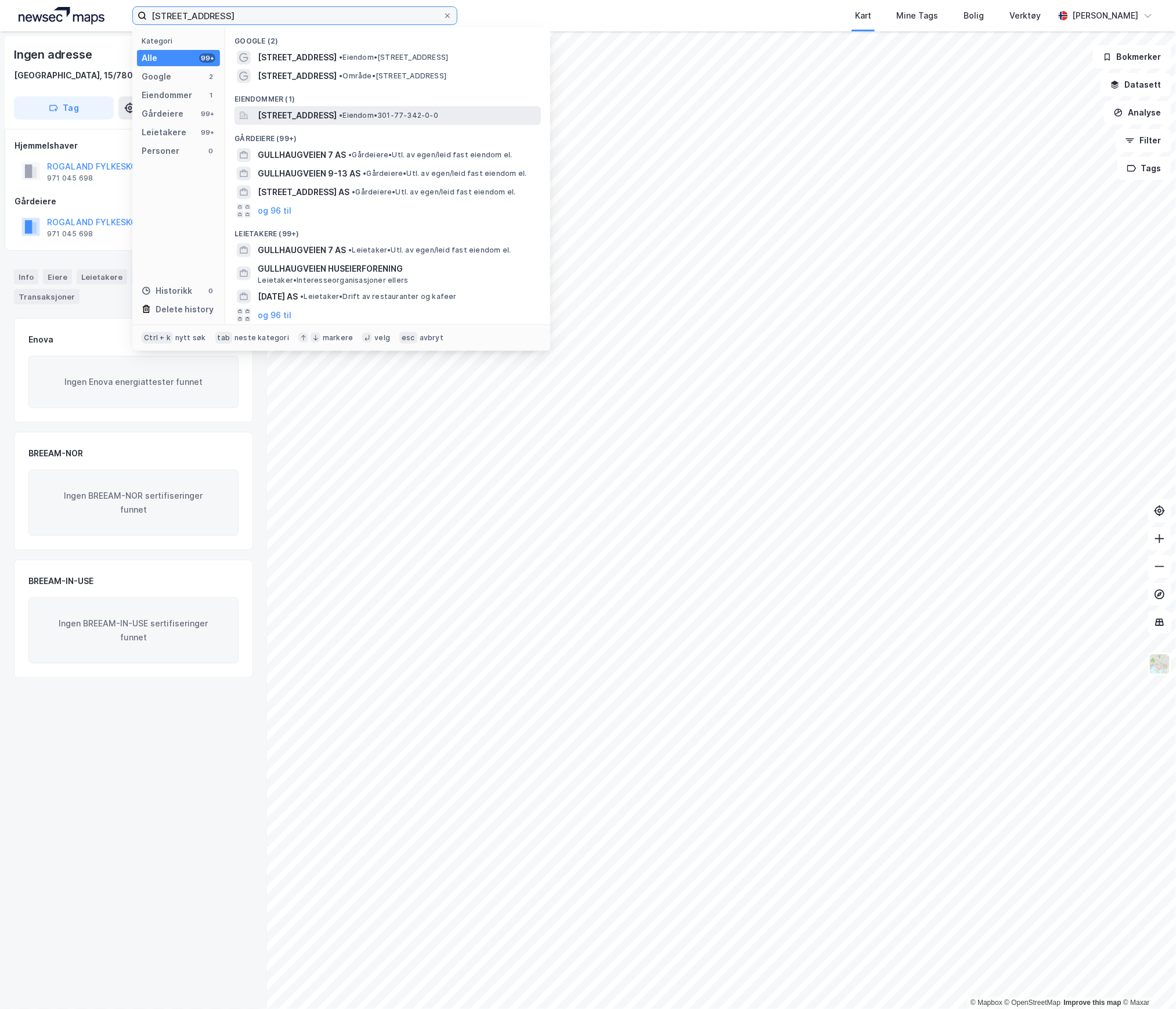
type input "[STREET_ADDRESS]"
click at [304, 113] on span "[STREET_ADDRESS]" at bounding box center [297, 115] width 79 height 14
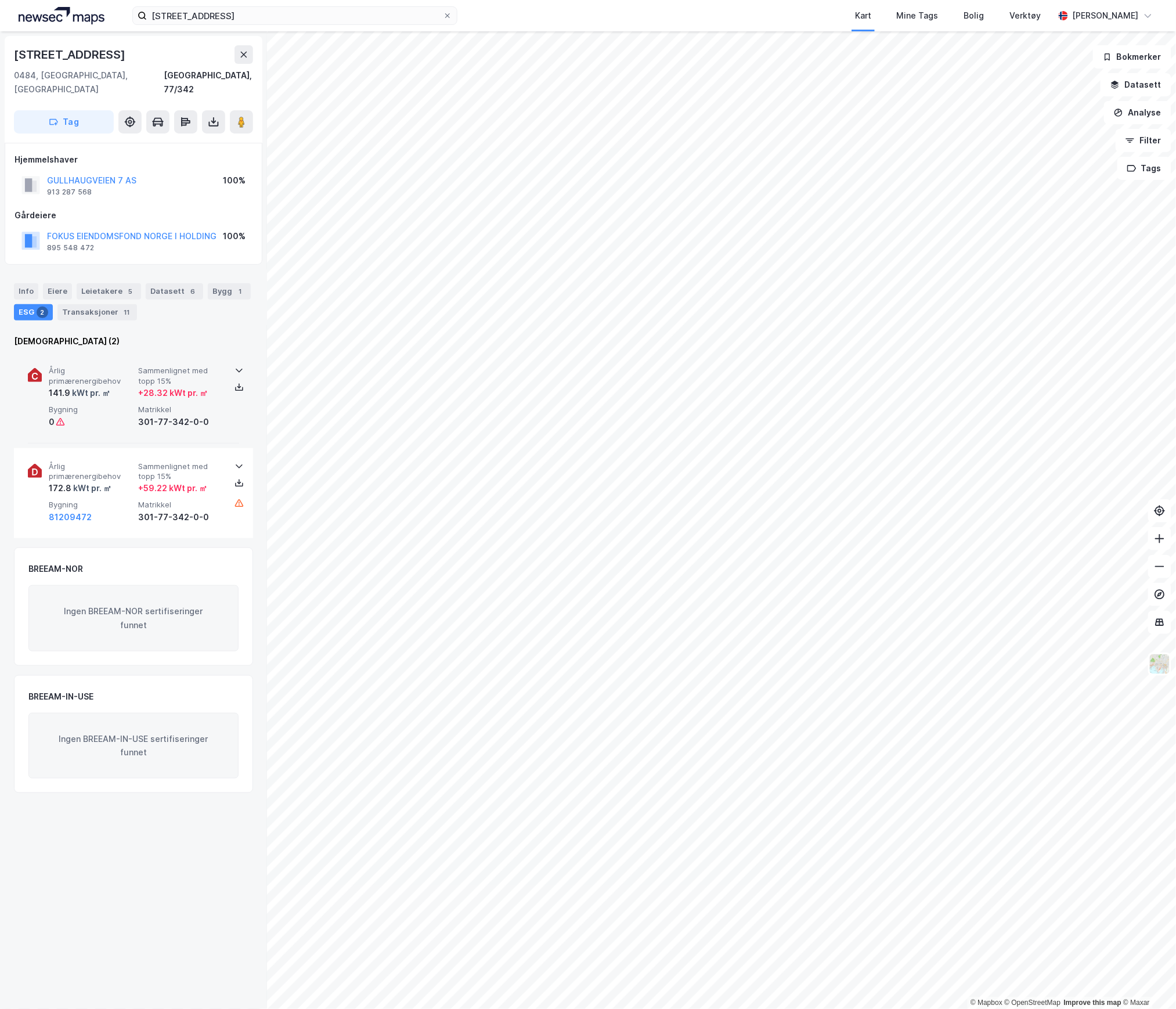
click at [116, 405] on span "Bygning" at bounding box center [91, 410] width 84 height 10
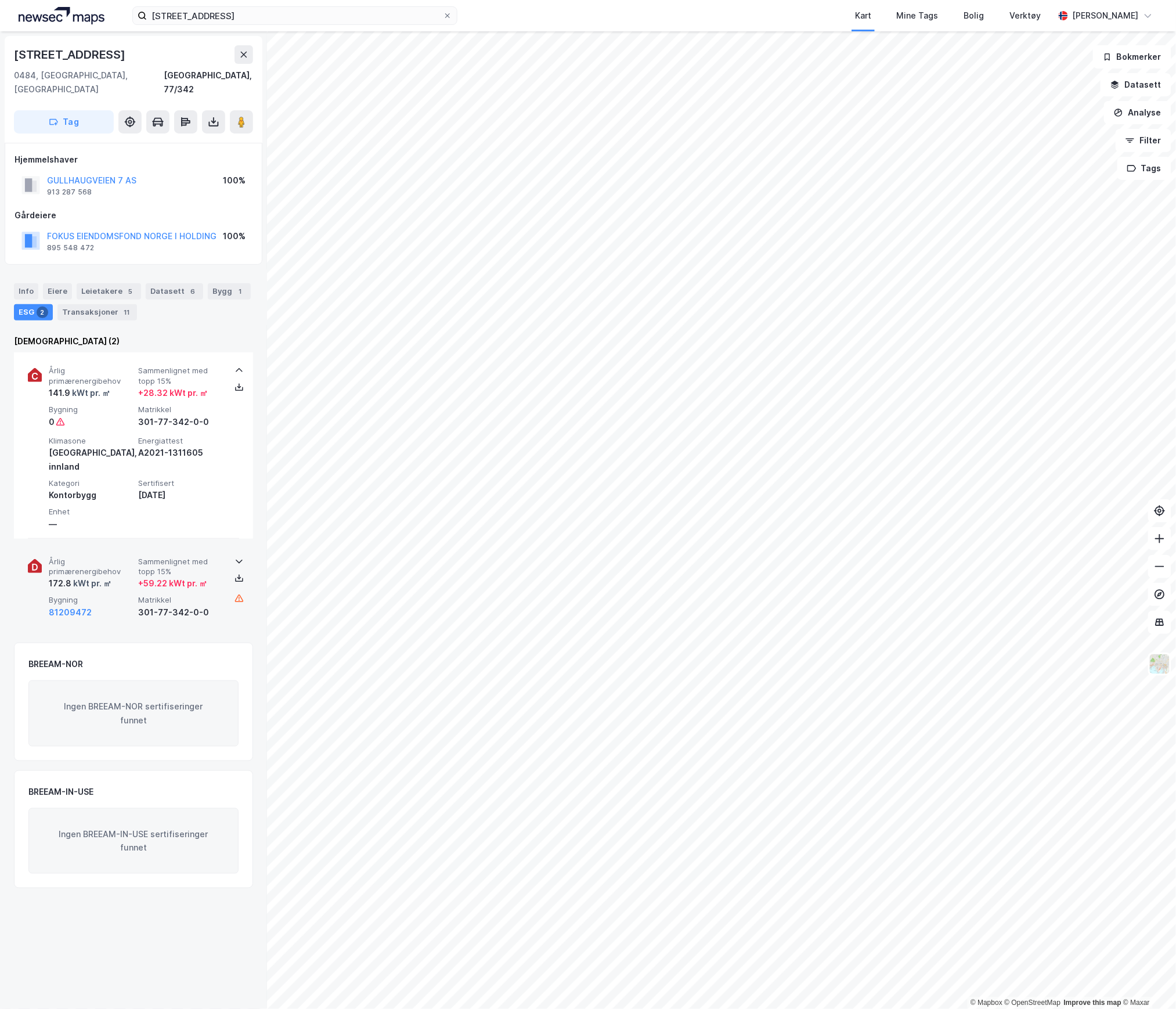
click at [94, 565] on div "Årlig primærenergibehov 172.8 kWt pr. ㎡ Sammenlignet med topp 15% + 59.22 kWt p…" at bounding box center [136, 588] width 174 height 63
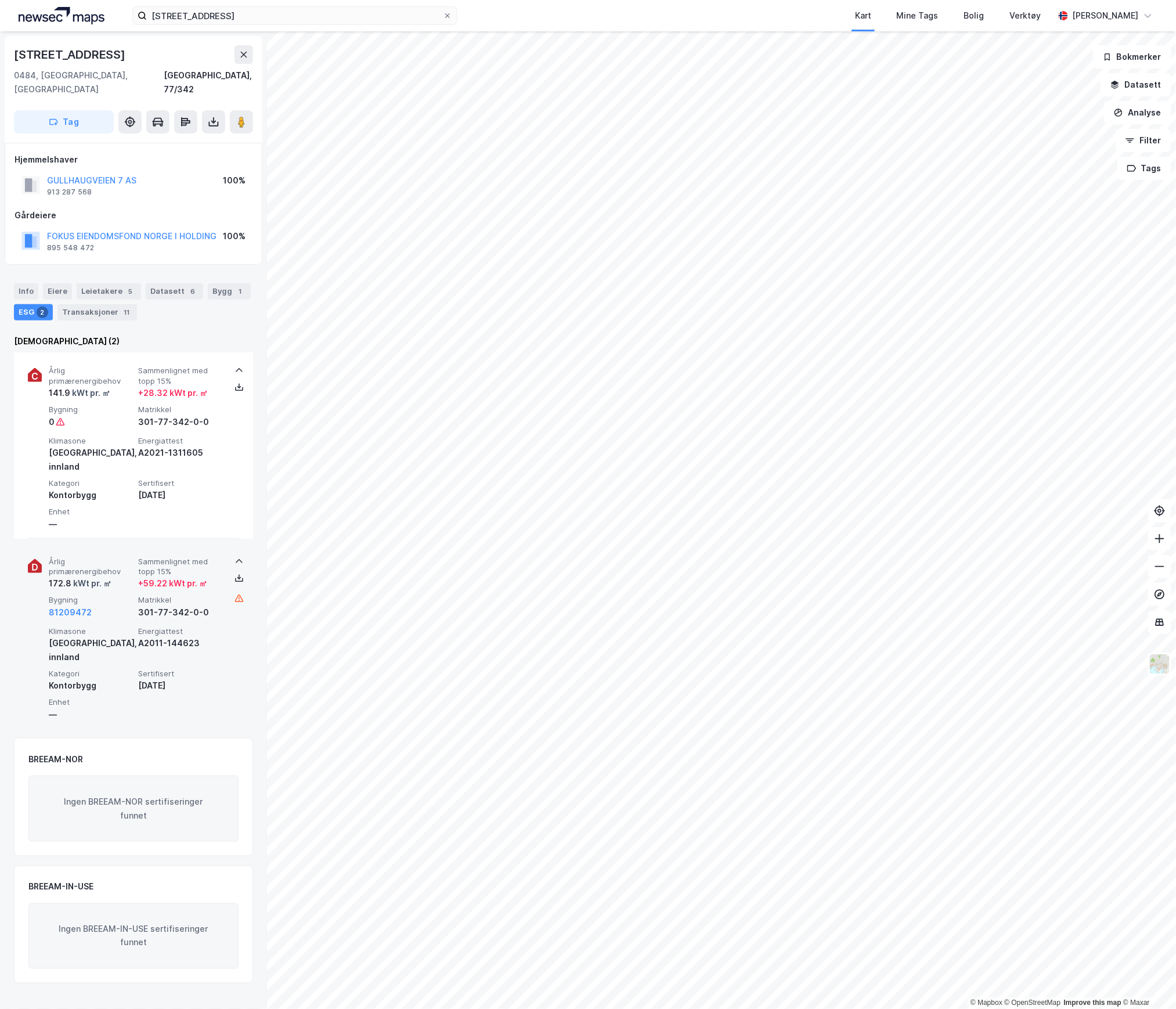
click at [108, 576] on div "kWt pr. ㎡" at bounding box center [91, 583] width 40 height 14
